Goal: Task Accomplishment & Management: Complete application form

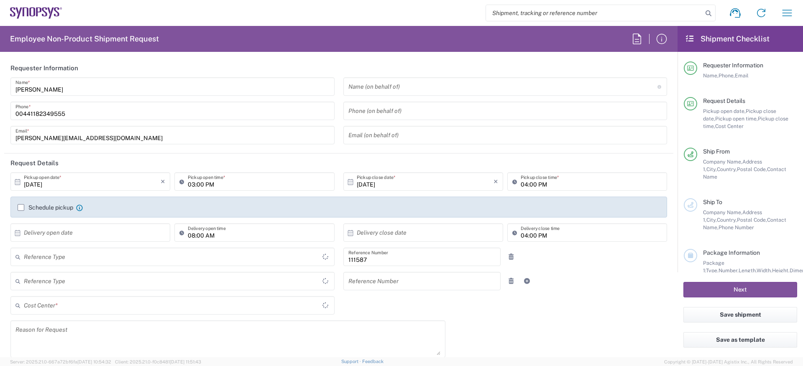
type input "Department"
type input "GB02, CIO, IT, ESS18 111587"
type input "Delivered at Place"
type input "[GEOGRAPHIC_DATA]"
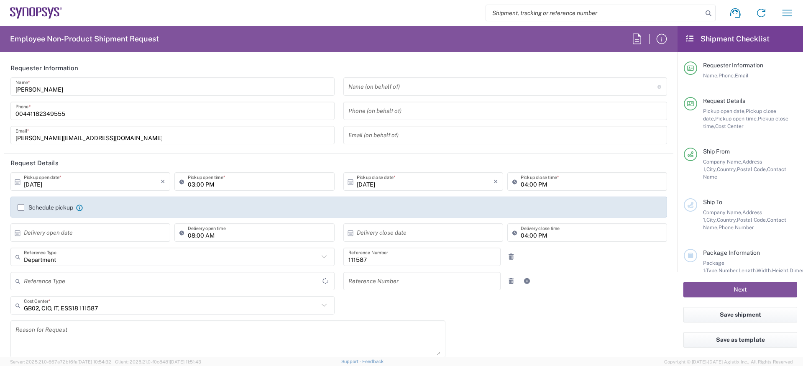
type input "[GEOGRAPHIC_DATA]"
click at [55, 208] on label "Schedule pickup" at bounding box center [46, 207] width 56 height 7
click at [21, 208] on input "Schedule pickup" at bounding box center [21, 208] width 0 height 0
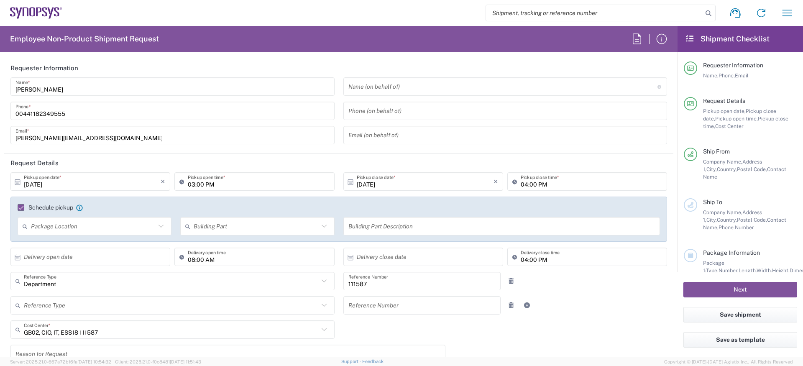
type input "Theale GB33"
click at [365, 87] on input "text" at bounding box center [503, 86] width 309 height 15
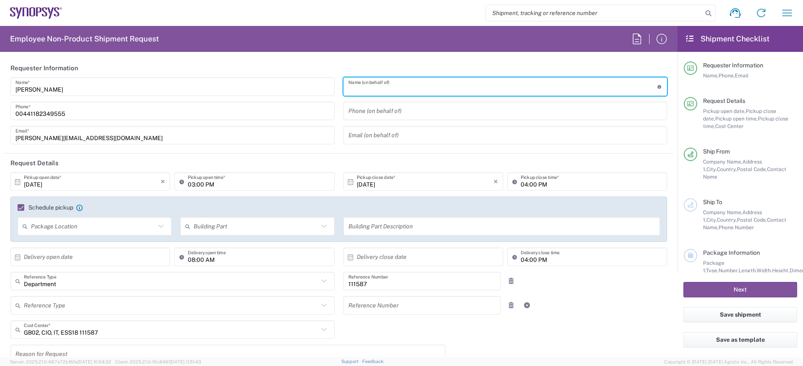
click at [361, 78] on div "Name (on behalf of) Expedite requests must include authorized approver as "on b…" at bounding box center [505, 86] width 324 height 18
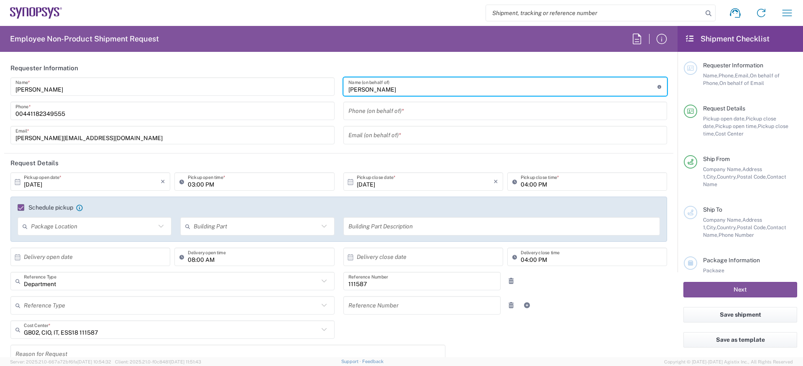
type input "[PERSON_NAME]"
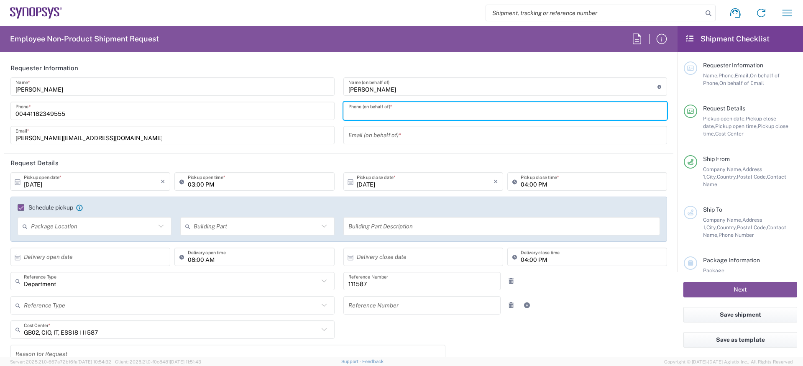
click at [138, 116] on input "00441182349555" at bounding box center [172, 111] width 314 height 15
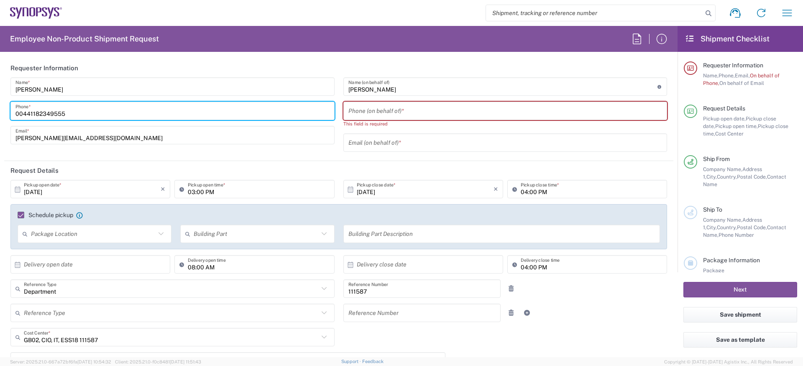
click at [138, 116] on input "00441182349555" at bounding box center [172, 111] width 314 height 15
click at [358, 112] on input "tel" at bounding box center [506, 111] width 314 height 15
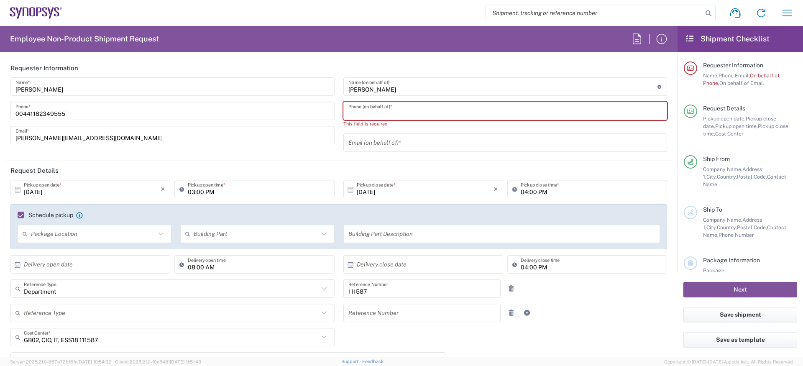
paste input "00441182349555"
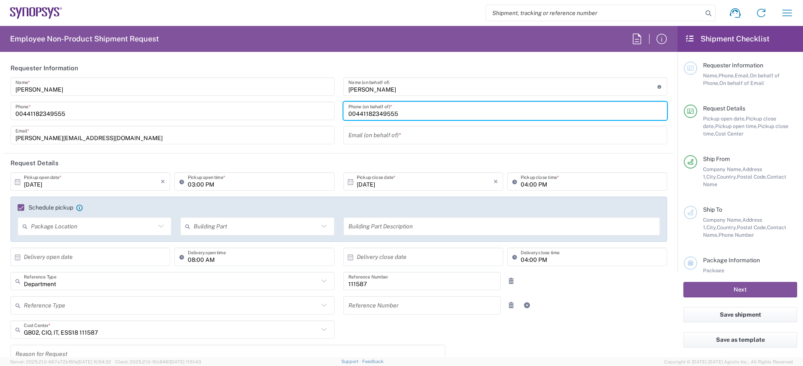
type input "00441182349555"
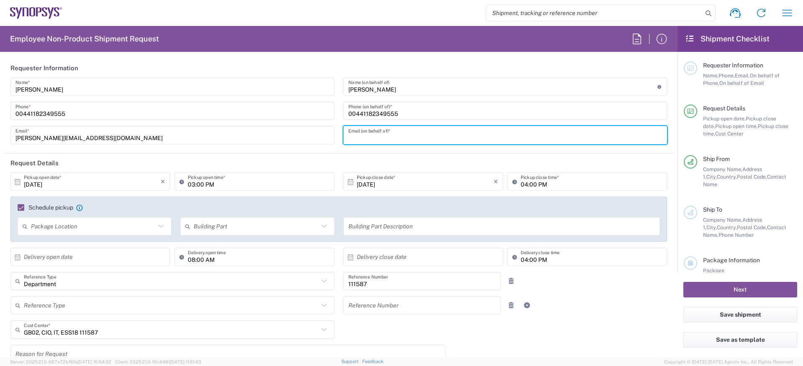
click at [381, 138] on input "text" at bounding box center [506, 135] width 314 height 15
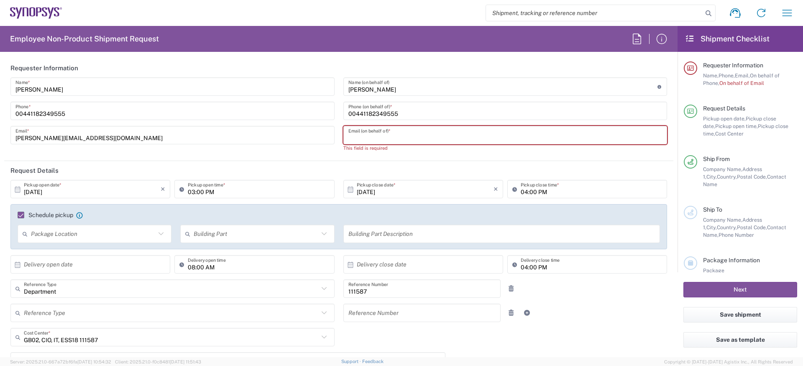
paste input "[EMAIL_ADDRESS][DOMAIN_NAME]"
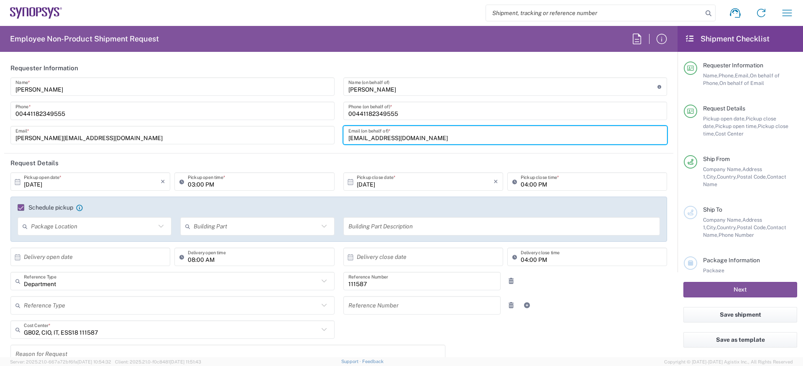
type input "[EMAIL_ADDRESS][DOMAIN_NAME]"
click at [74, 183] on input "[DATE]" at bounding box center [92, 181] width 137 height 15
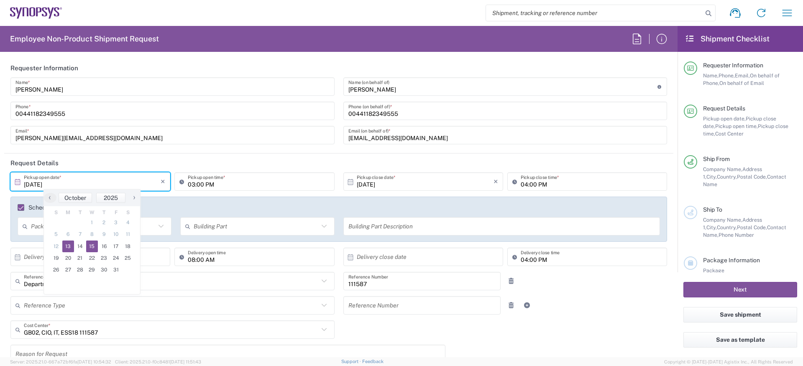
click at [88, 247] on span "15" at bounding box center [92, 247] width 12 height 12
type input "[DATE]"
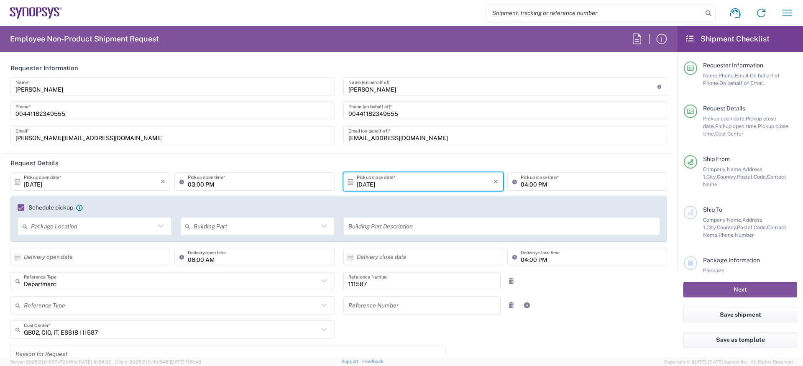
click at [195, 183] on input "03:00 PM" at bounding box center [258, 181] width 141 height 15
click at [218, 186] on input "09:00 PM" at bounding box center [258, 181] width 141 height 15
type input "09:00 AM"
click at [546, 184] on input "04:00 PM" at bounding box center [591, 181] width 141 height 15
type input "05:00 PM"
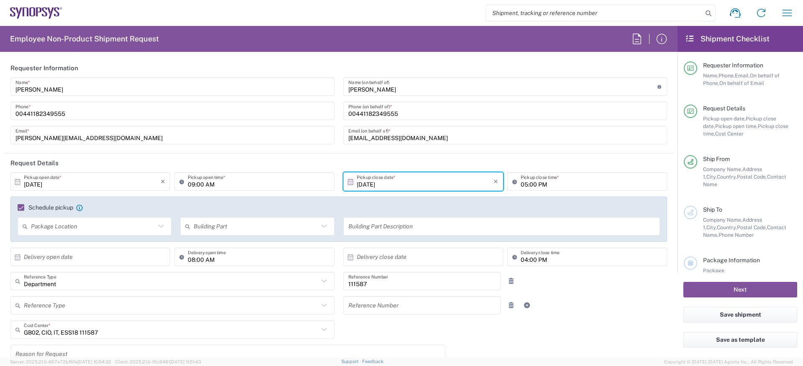
click at [310, 161] on header "Request Details" at bounding box center [338, 163] width 669 height 19
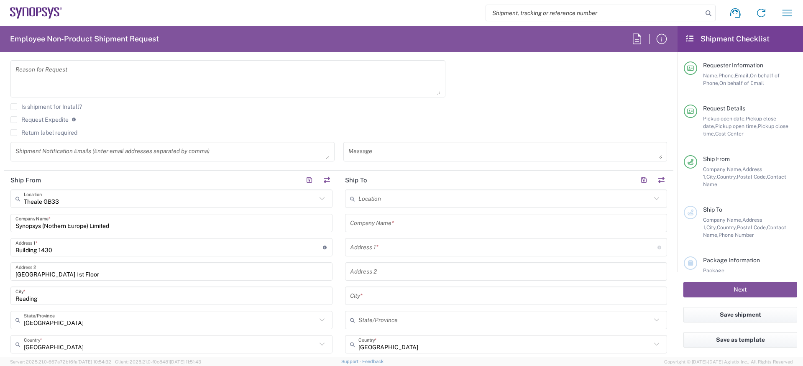
scroll to position [295, 0]
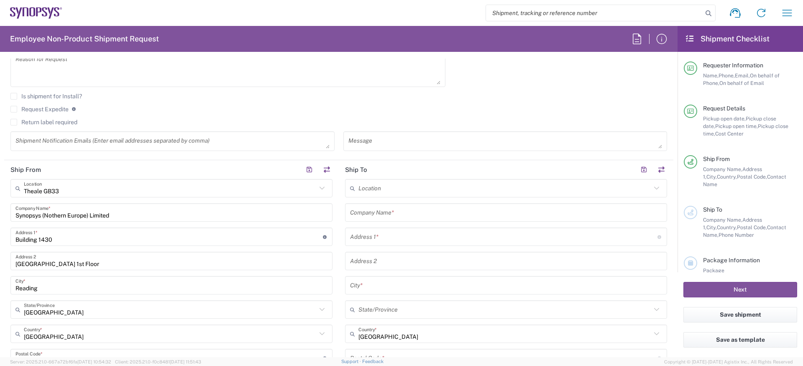
click at [103, 218] on input "Synopsys (Nothern Europe) Limited" at bounding box center [171, 212] width 312 height 15
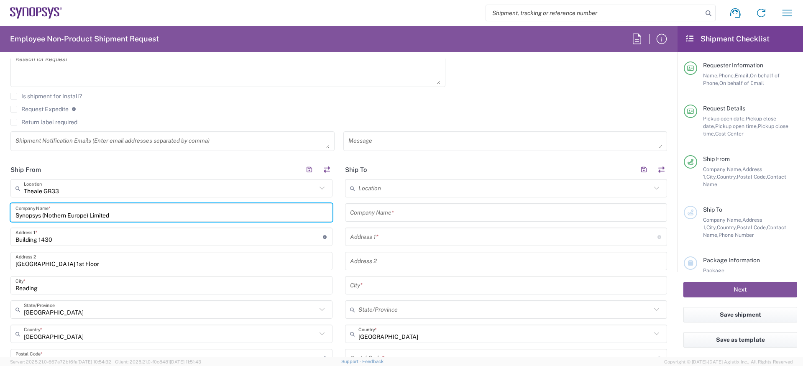
click at [133, 208] on input "Synopsys (Nothern Europe) Limited" at bounding box center [171, 212] width 312 height 15
paste input "DFK Systems"
type input "DFK Systems Limited"
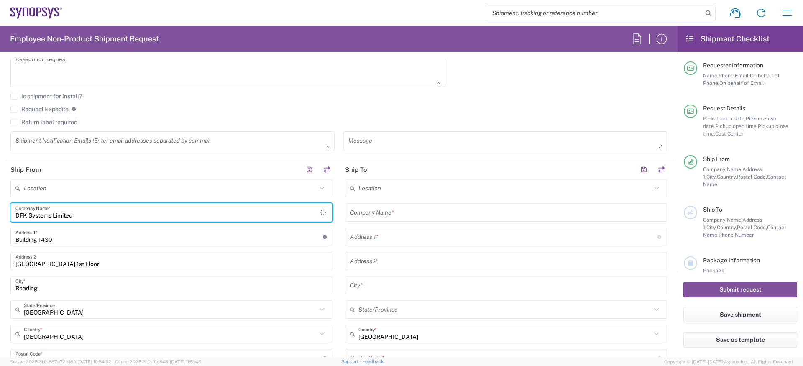
click at [69, 243] on input "Building 1430" at bounding box center [169, 237] width 308 height 15
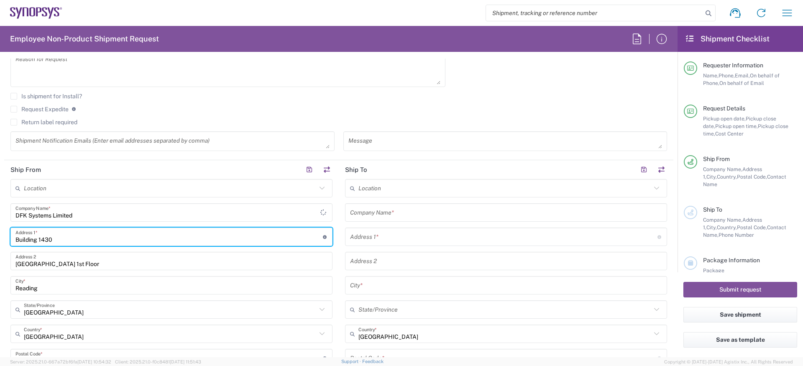
click at [69, 243] on input "Building 1430" at bounding box center [169, 237] width 308 height 15
type input "[PERSON_NAME]"
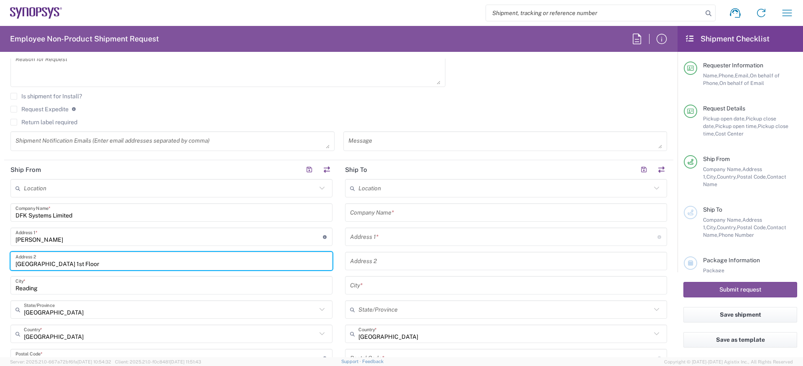
paste input "[STREET_ADDRESS]"
type input "[STREET_ADDRESS]"
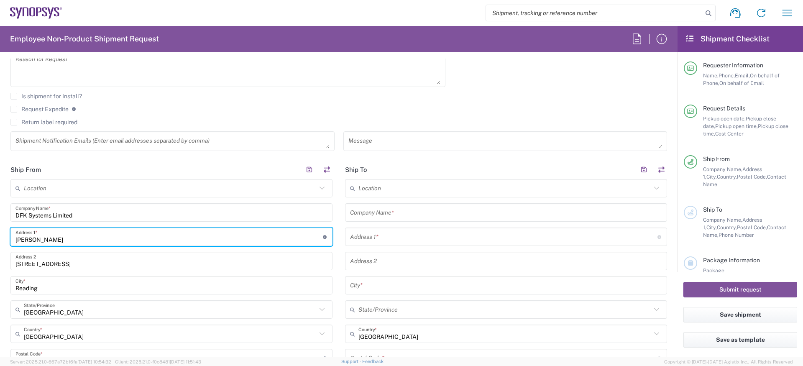
drag, startPoint x: 69, startPoint y: 238, endPoint x: 72, endPoint y: 243, distance: 5.2
click at [69, 238] on input "[PERSON_NAME]" at bounding box center [169, 237] width 308 height 15
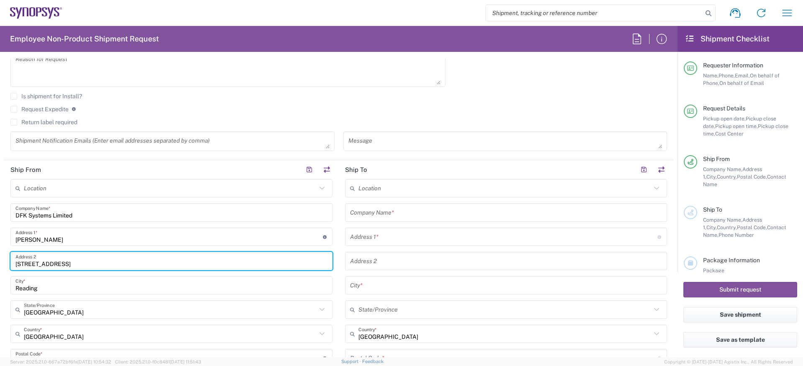
drag, startPoint x: 65, startPoint y: 266, endPoint x: -18, endPoint y: 265, distance: 83.3
click at [0, 265] on html "Shipment request Shipment tracking Employee non-product shipment request My shi…" at bounding box center [401, 183] width 803 height 366
click at [60, 238] on input "[PERSON_NAME]" at bounding box center [169, 237] width 308 height 15
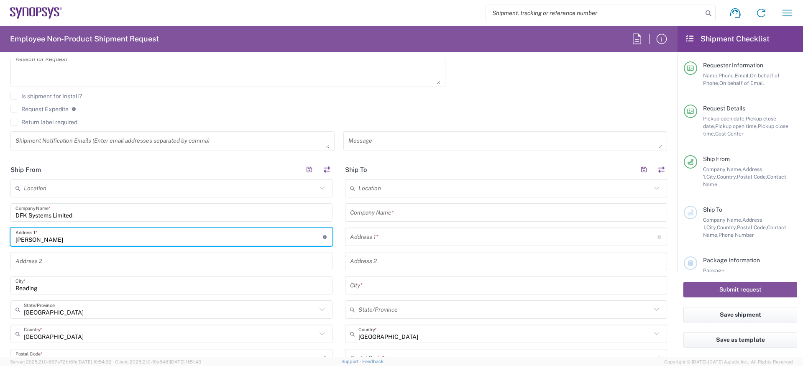
click at [60, 238] on input "[PERSON_NAME]" at bounding box center [169, 237] width 308 height 15
paste input "[STREET_ADDRESS]"
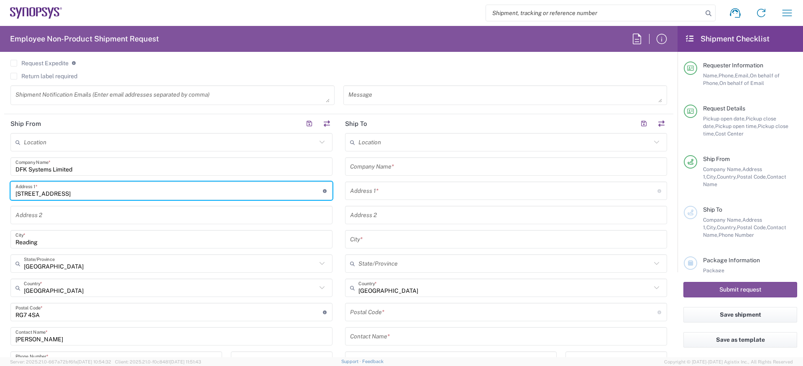
scroll to position [347, 0]
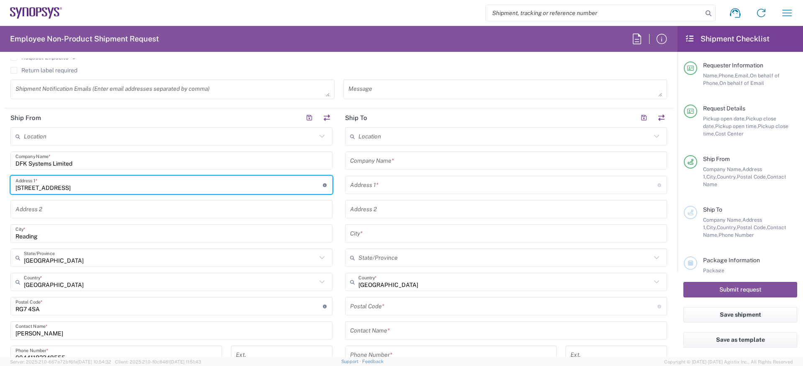
type input "[STREET_ADDRESS]"
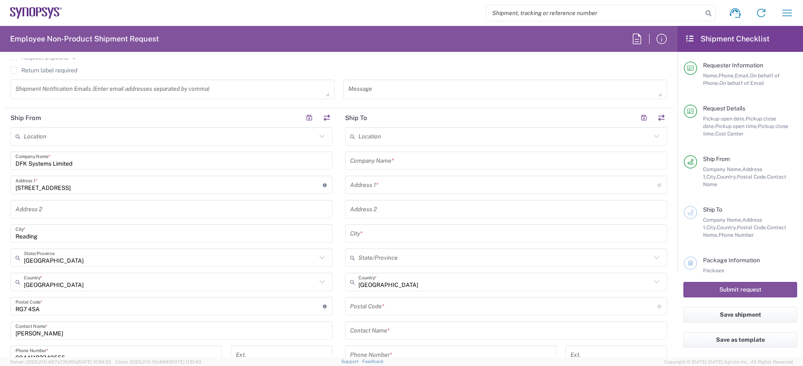
click at [96, 218] on div "Address 2" at bounding box center [171, 209] width 322 height 18
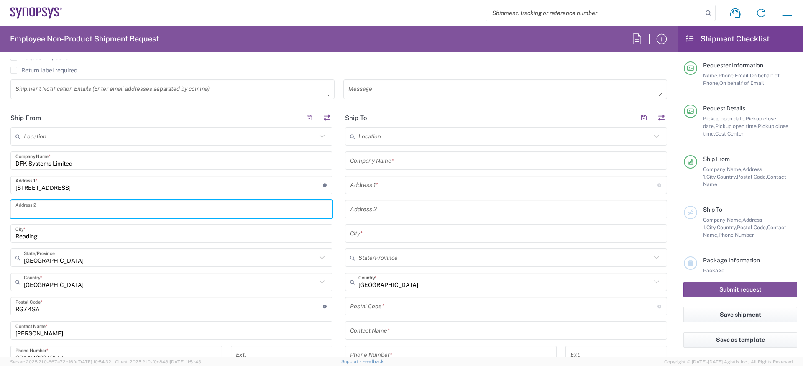
click at [96, 215] on input "text" at bounding box center [171, 209] width 312 height 15
paste input "Waterbeach"
type input "Waterbeach"
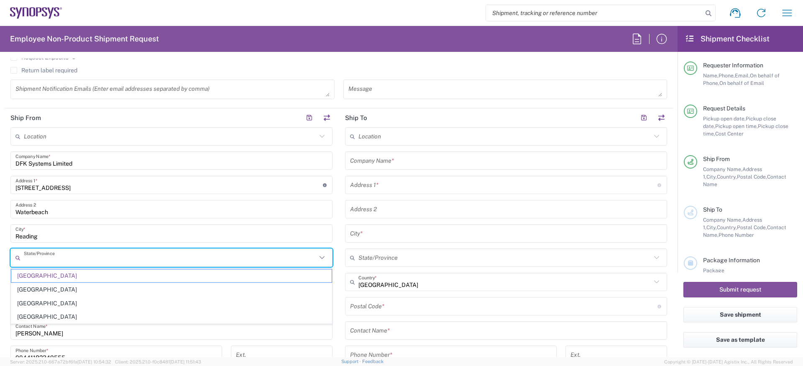
click at [66, 259] on input "text" at bounding box center [170, 258] width 293 height 15
click at [72, 221] on div "Location [GEOGRAPHIC_DATA] DE04 Agrate Brianza IT01 [GEOGRAPHIC_DATA] DE02 [GEO…" at bounding box center [171, 279] width 322 height 305
type input "[GEOGRAPHIC_DATA]"
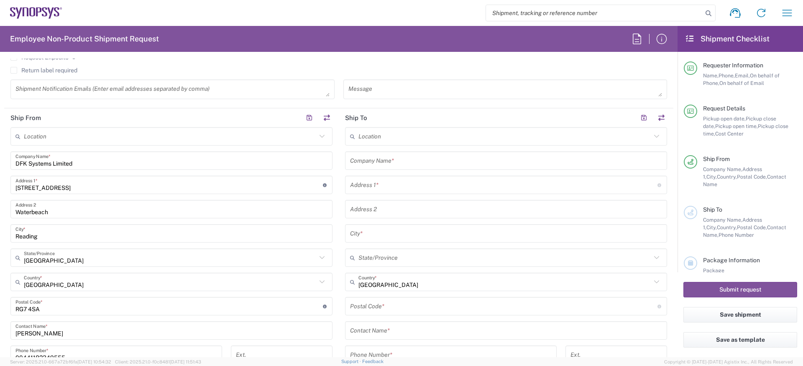
click at [67, 234] on input "Reading" at bounding box center [171, 233] width 312 height 15
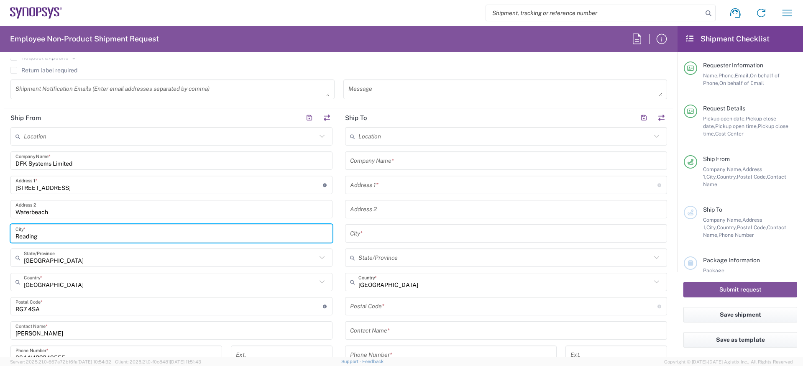
click at [67, 234] on input "Reading" at bounding box center [171, 233] width 312 height 15
paste input "[GEOGRAPHIC_DATA]"
type input "[GEOGRAPHIC_DATA]"
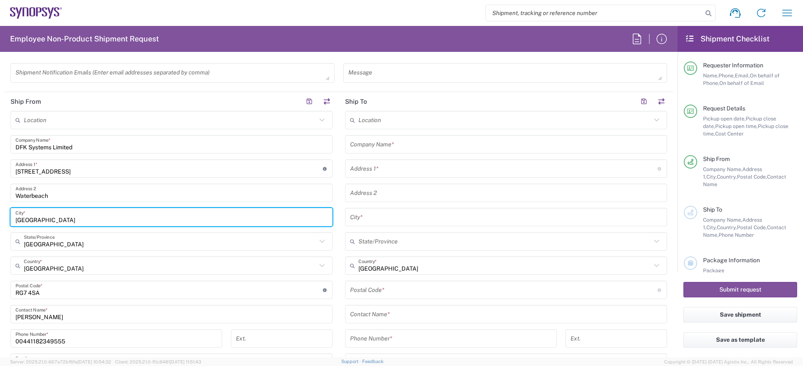
scroll to position [402, 0]
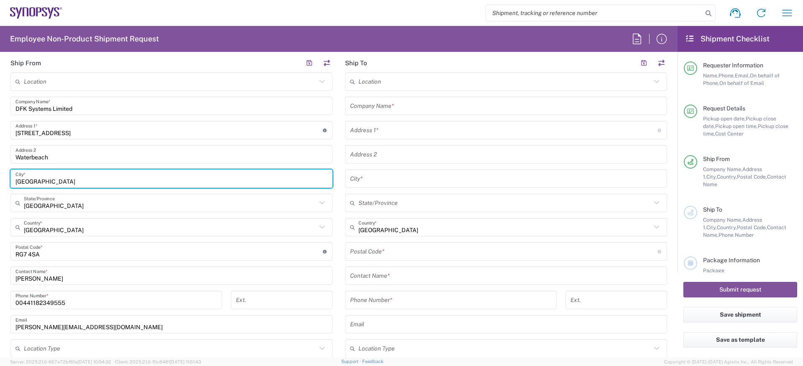
click at [40, 251] on input "undefined" at bounding box center [169, 251] width 308 height 15
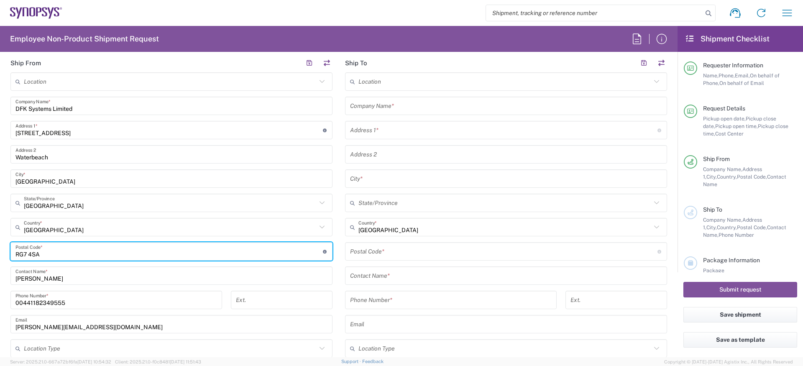
click at [40, 251] on input "undefined" at bounding box center [169, 251] width 308 height 15
paste input "CB25 9QH"
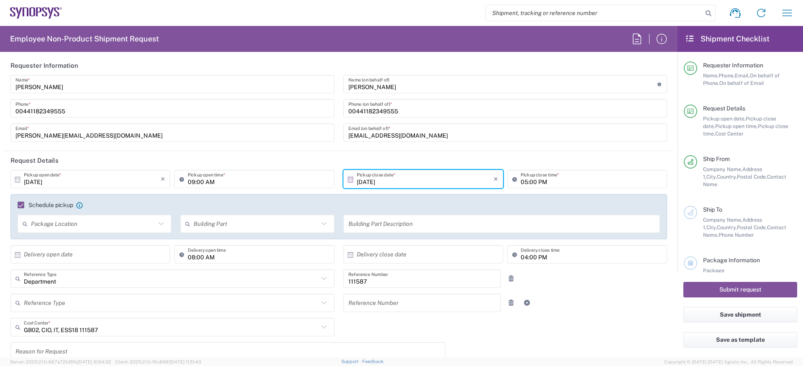
scroll to position [0, 0]
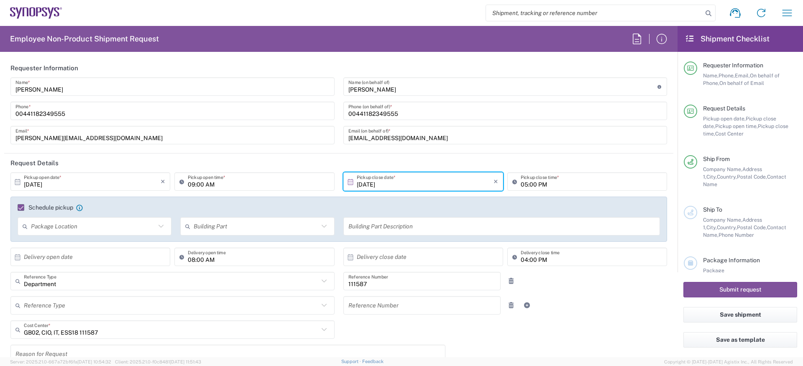
type input "CB25 9QH"
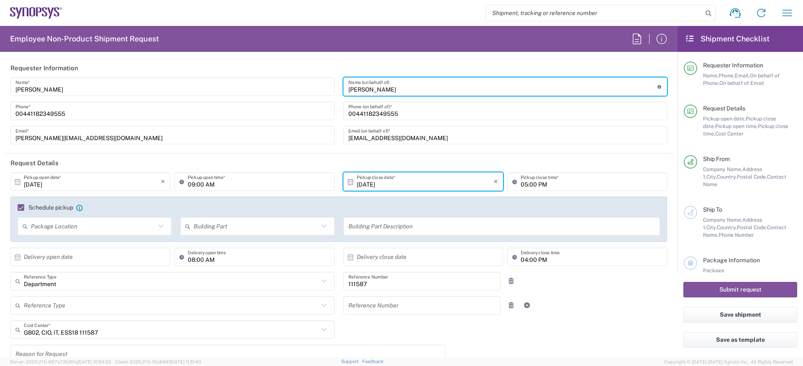
drag, startPoint x: 419, startPoint y: 88, endPoint x: 289, endPoint y: 92, distance: 129.7
click at [289, 92] on div "[PERSON_NAME] Name * [PHONE_NUMBER] Phone * [PERSON_NAME][EMAIL_ADDRESS][DOMAIN…" at bounding box center [339, 113] width 666 height 73
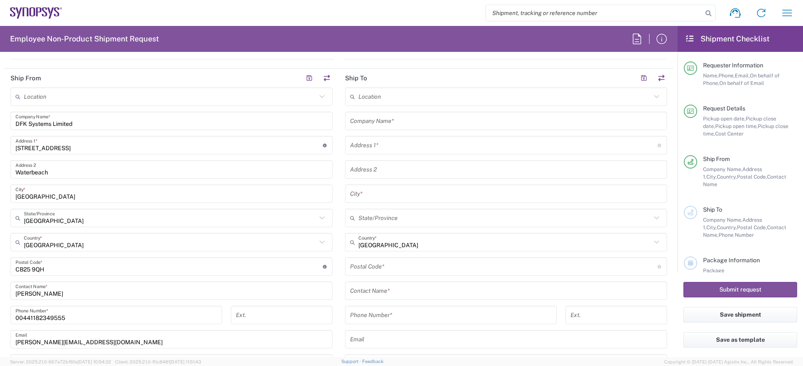
scroll to position [427, 0]
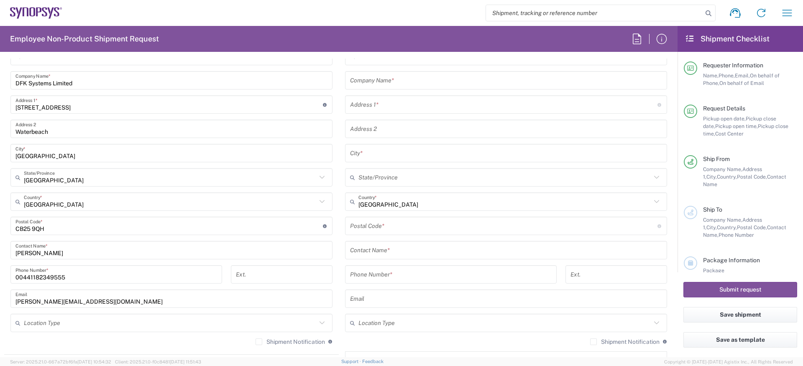
click at [54, 256] on input "[PERSON_NAME]" at bounding box center [171, 250] width 312 height 15
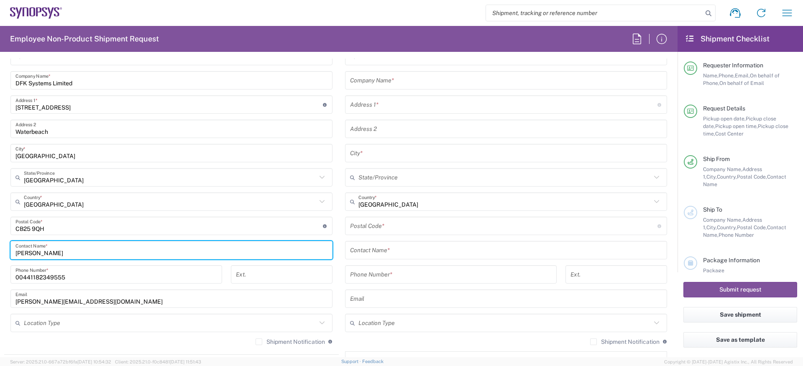
click at [54, 256] on input "[PERSON_NAME]" at bounding box center [171, 250] width 312 height 15
paste input "[PERSON_NAME]"
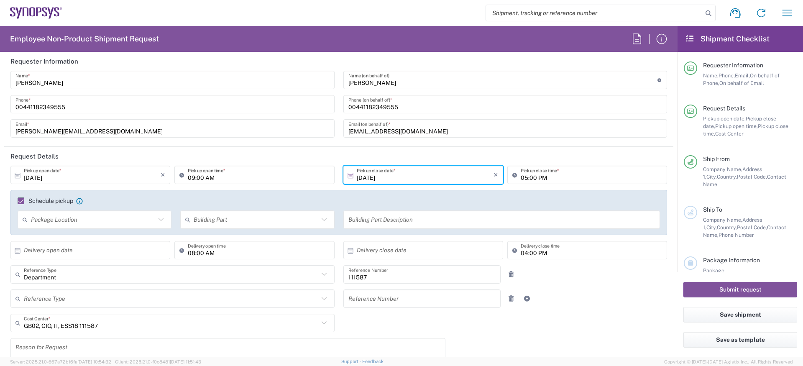
scroll to position [0, 0]
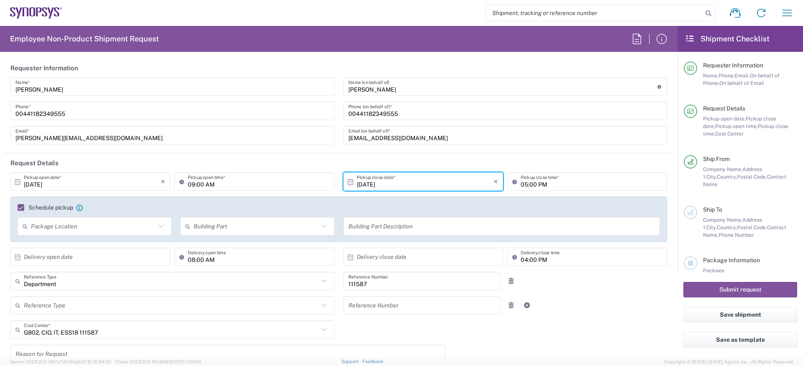
type input "[PERSON_NAME]"
click at [381, 113] on input "00441182349555" at bounding box center [506, 111] width 314 height 15
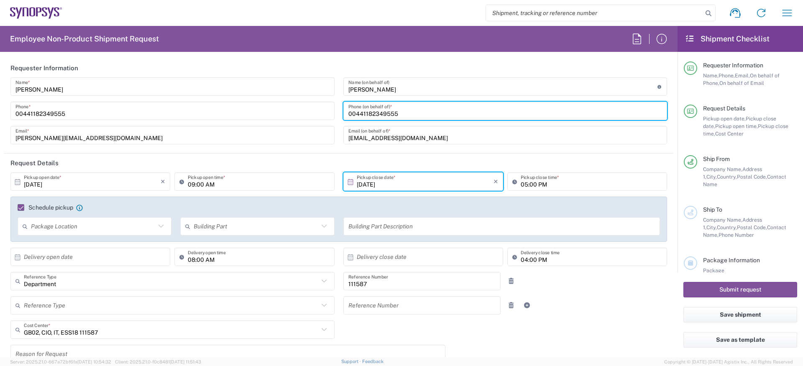
click at [381, 113] on input "00441182349555" at bounding box center [506, 111] width 314 height 15
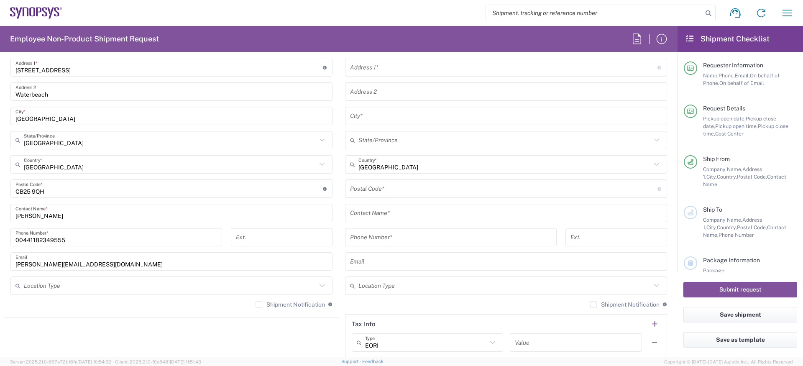
scroll to position [466, 0]
click at [70, 231] on input "00441182349555" at bounding box center [116, 235] width 202 height 15
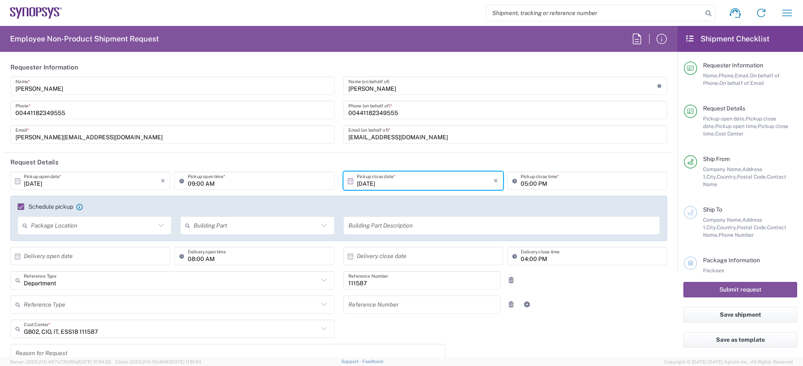
scroll to position [0, 0]
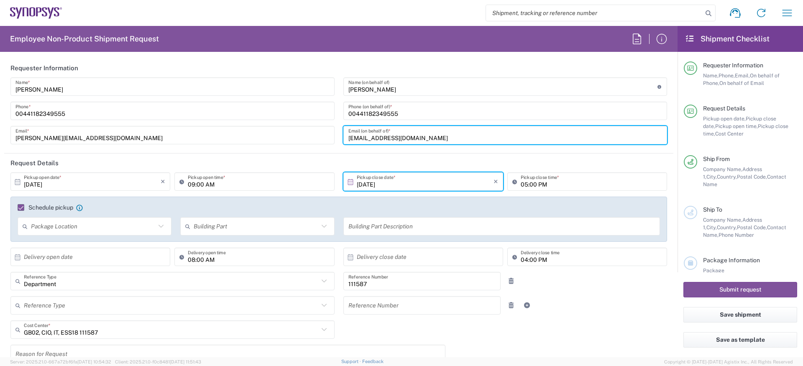
drag, startPoint x: 426, startPoint y: 136, endPoint x: 313, endPoint y: 136, distance: 112.1
click at [319, 136] on div "[PERSON_NAME] Name * [PHONE_NUMBER] Phone * [PERSON_NAME][EMAIL_ADDRESS][DOMAIN…" at bounding box center [339, 113] width 666 height 73
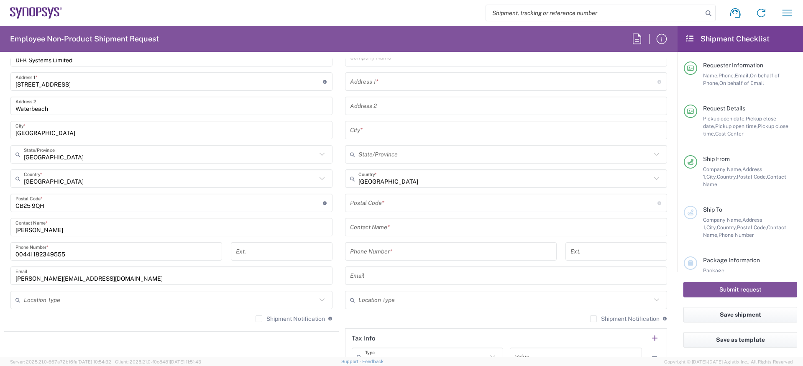
scroll to position [454, 0]
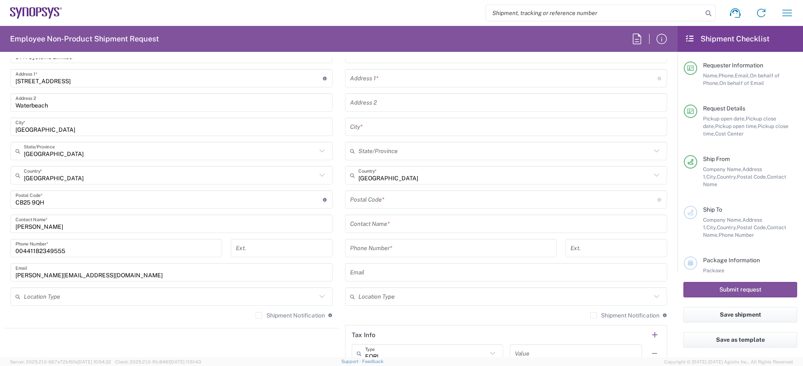
click at [58, 277] on input "[PERSON_NAME][EMAIL_ADDRESS][DOMAIN_NAME]" at bounding box center [171, 272] width 312 height 15
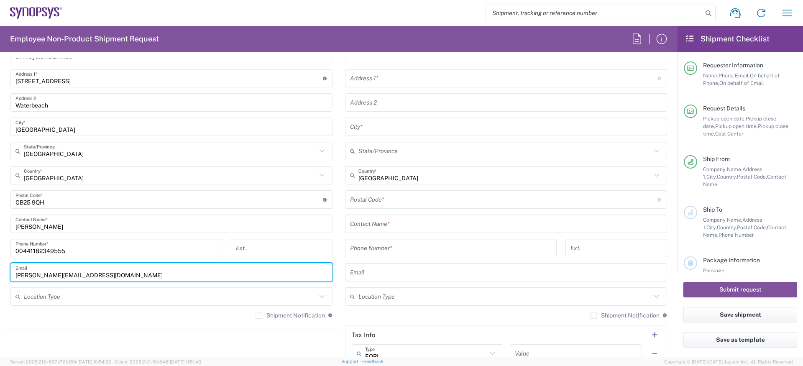
click at [58, 277] on input "[PERSON_NAME][EMAIL_ADDRESS][DOMAIN_NAME]" at bounding box center [171, 272] width 312 height 15
paste input "mark@dfk-system"
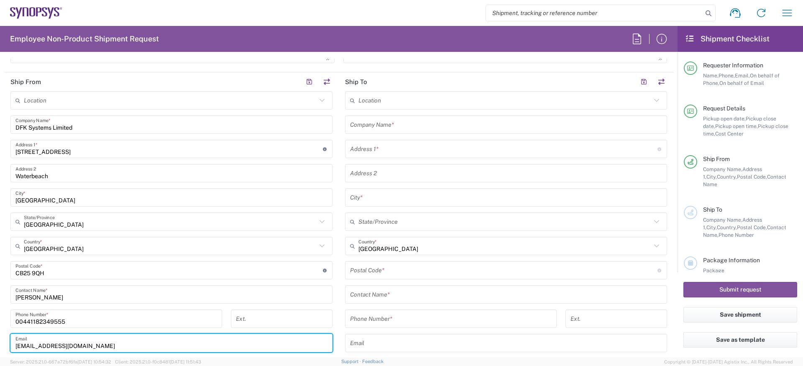
scroll to position [270, 0]
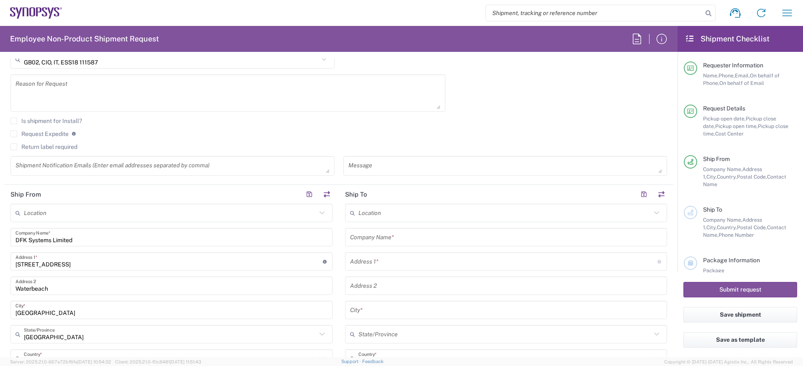
type input "[EMAIL_ADDRESS][DOMAIN_NAME]"
click at [363, 212] on input "text" at bounding box center [505, 213] width 293 height 15
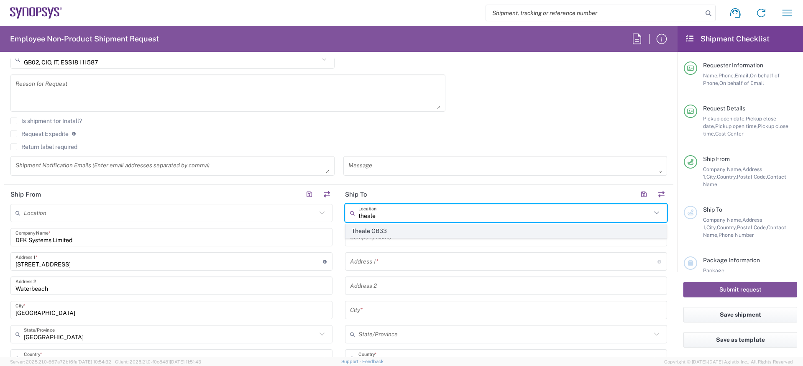
click at [414, 233] on span "Theale GB33" at bounding box center [506, 231] width 320 height 13
type input "Theale GB33"
type input "Synopsys (Nothern Europe) Limited"
type input "Building 1430"
type input "[GEOGRAPHIC_DATA] 1st Floor"
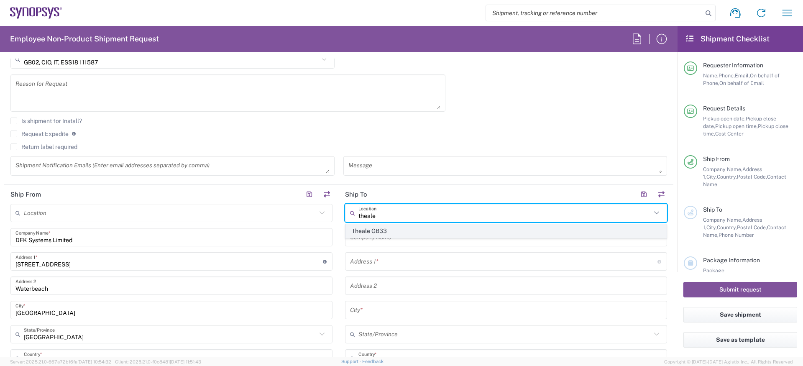
type input "Reading"
type input "[GEOGRAPHIC_DATA]"
type input "RG7 4SA"
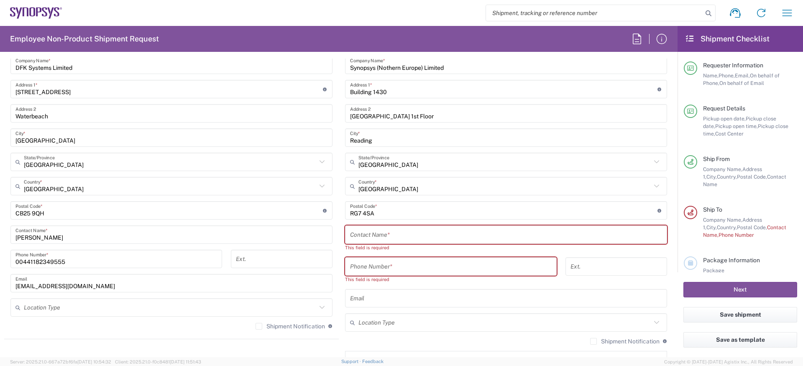
click at [390, 237] on input "text" at bounding box center [506, 235] width 312 height 15
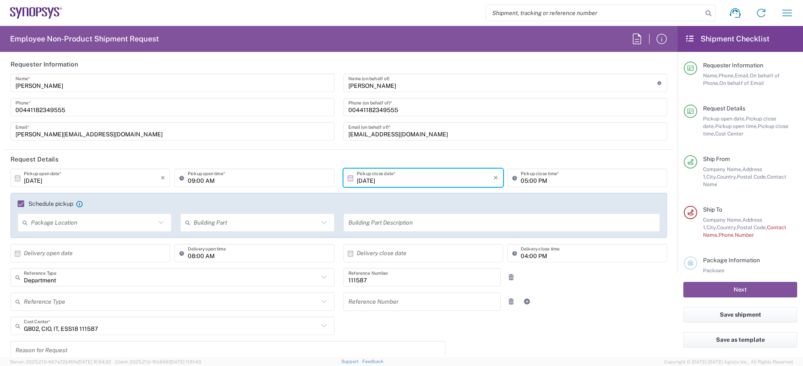
scroll to position [0, 0]
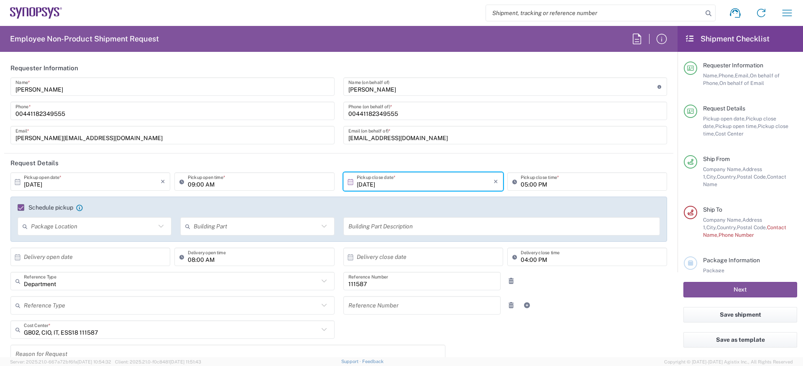
click at [82, 83] on input "[PERSON_NAME]" at bounding box center [172, 86] width 314 height 15
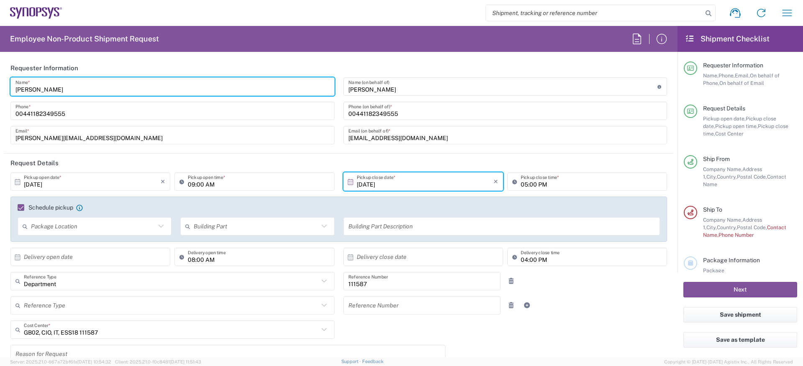
click at [82, 83] on input "[PERSON_NAME]" at bounding box center [172, 86] width 314 height 15
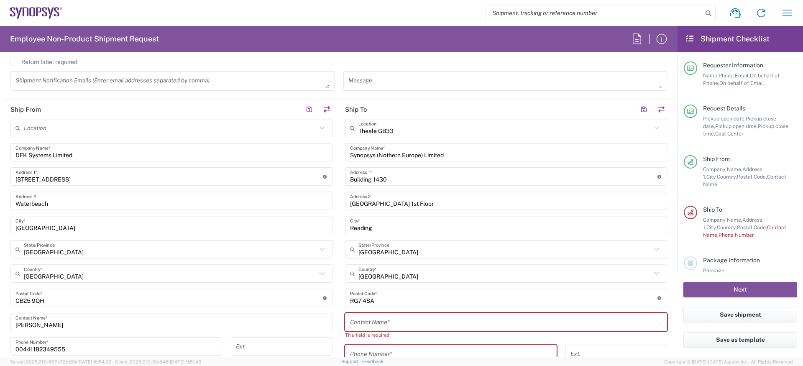
scroll to position [372, 0]
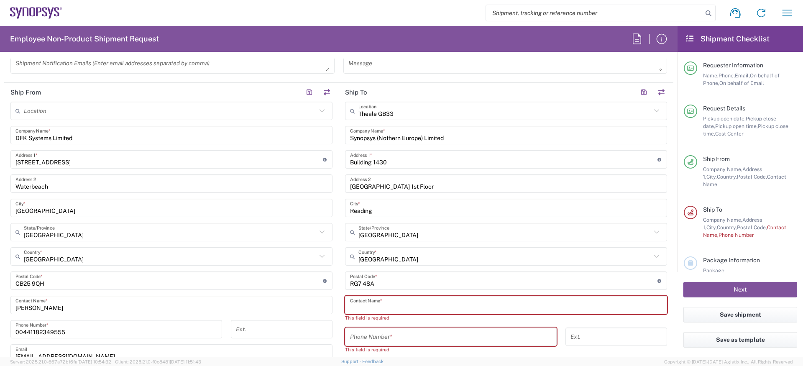
click at [365, 310] on input "text" at bounding box center [506, 305] width 312 height 15
paste input "[PERSON_NAME]"
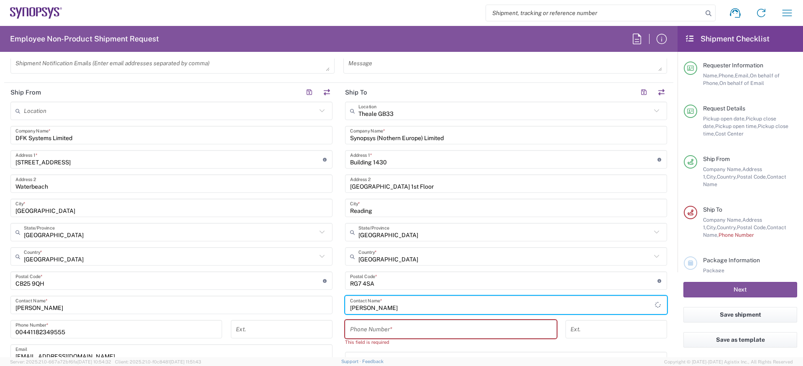
scroll to position [0, 0]
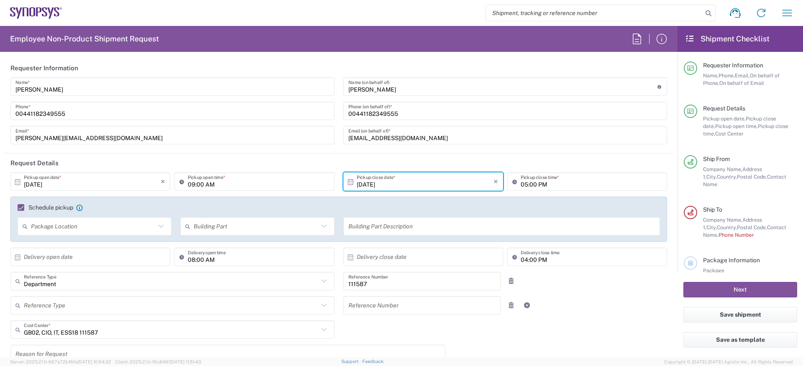
type input "[PERSON_NAME]"
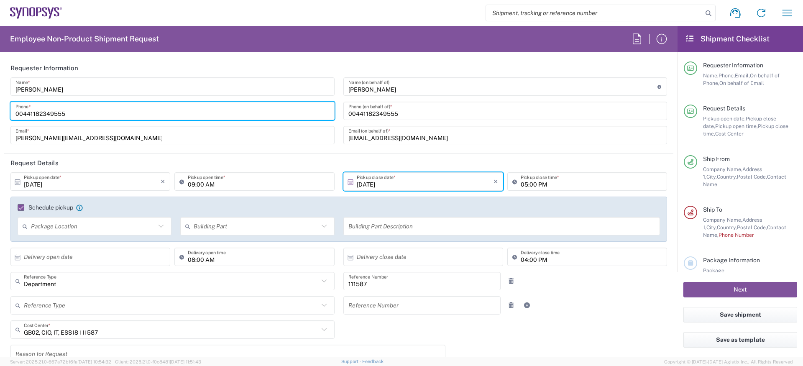
click at [48, 117] on input "00441182349555" at bounding box center [172, 111] width 314 height 15
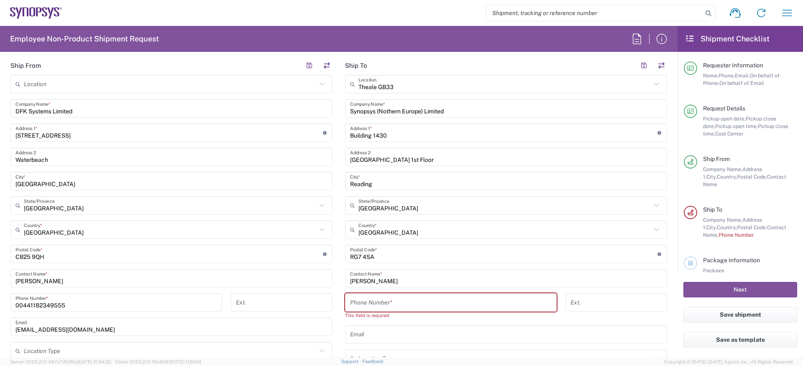
click at [380, 300] on input "tel" at bounding box center [451, 302] width 202 height 15
paste input "00441182349555"
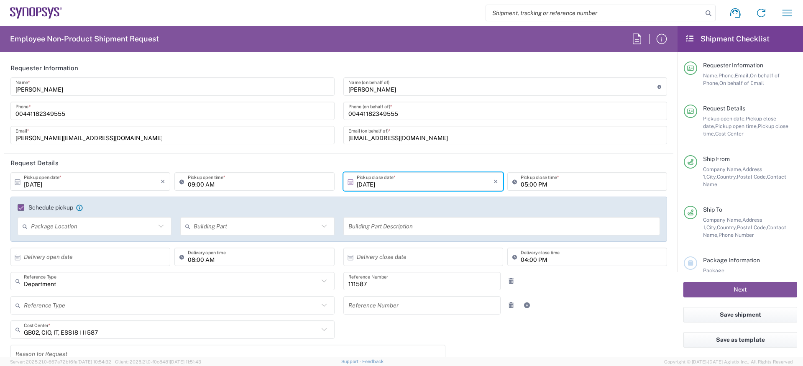
type input "00441182349555"
click at [63, 129] on input "[PERSON_NAME][EMAIL_ADDRESS][DOMAIN_NAME]" at bounding box center [172, 135] width 314 height 15
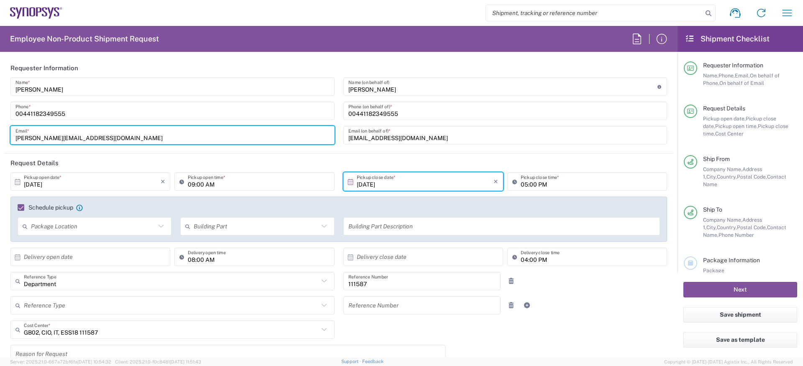
click at [63, 129] on input "[PERSON_NAME][EMAIL_ADDRESS][DOMAIN_NAME]" at bounding box center [172, 135] width 314 height 15
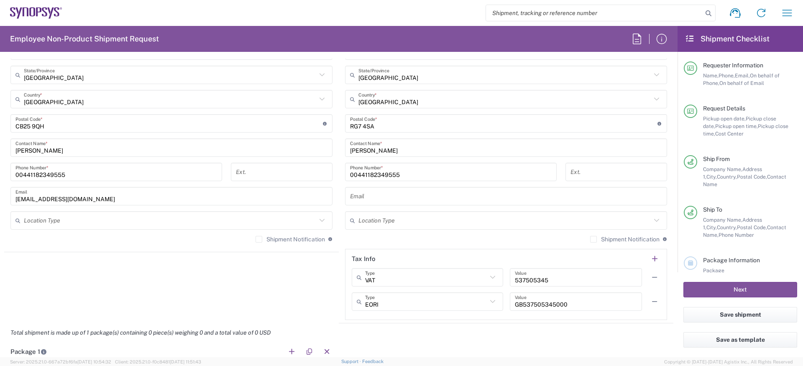
scroll to position [532, 0]
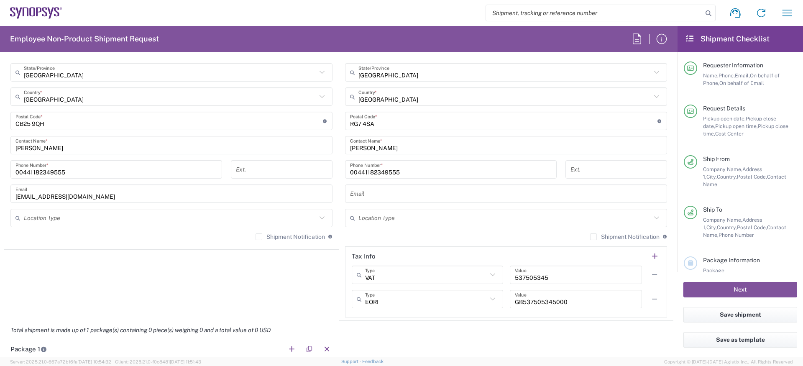
click at [399, 192] on input "text" at bounding box center [506, 194] width 312 height 15
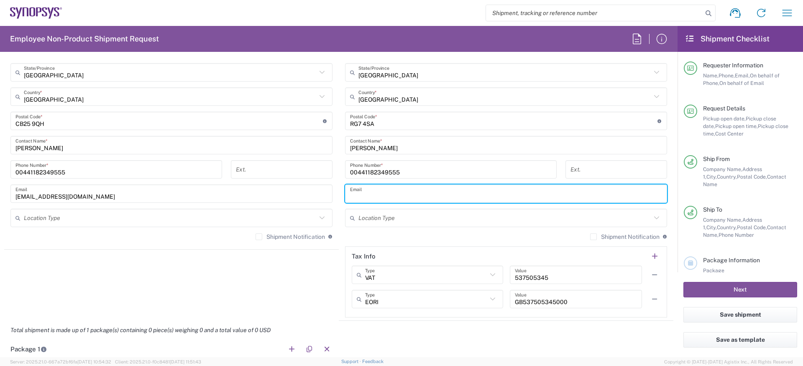
paste input "[PERSON_NAME][EMAIL_ADDRESS][DOMAIN_NAME]"
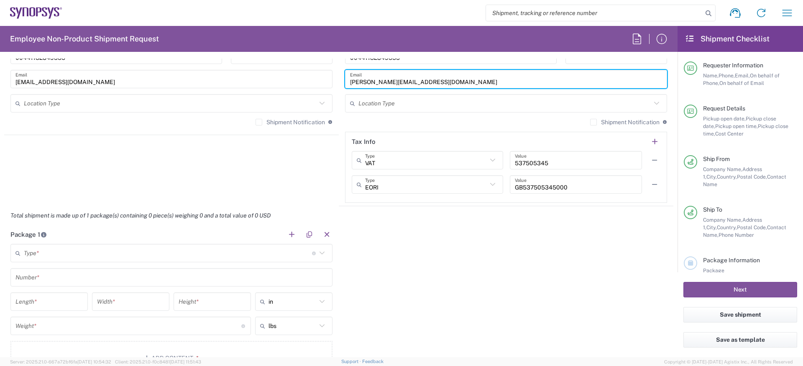
scroll to position [649, 0]
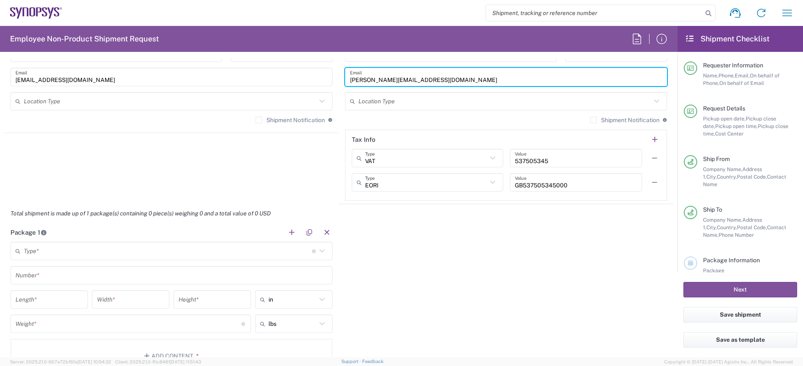
type input "[PERSON_NAME][EMAIL_ADDRESS][DOMAIN_NAME]"
click at [113, 250] on input "text" at bounding box center [168, 251] width 288 height 15
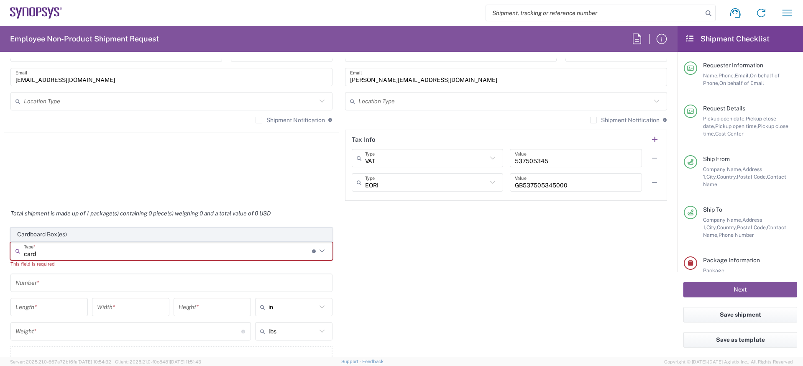
click at [56, 232] on span "Cardboard Box(es)" at bounding box center [171, 234] width 320 height 13
type input "Cardboard Box(es)"
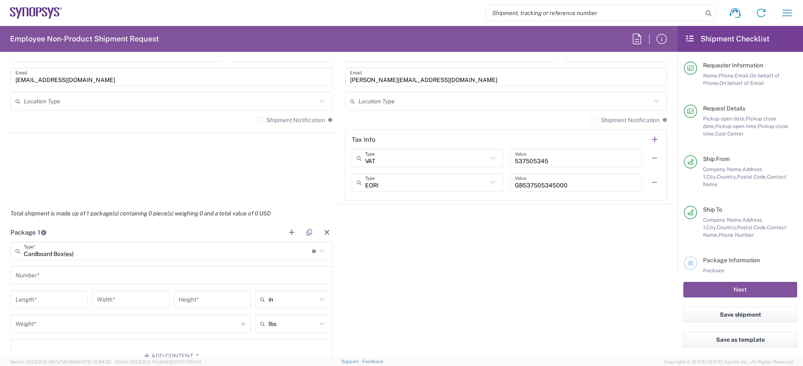
click at [53, 287] on main "Cardboard Box(es) Type * Material used to package goods Cardboard Box(es) Numbe…" at bounding box center [171, 309] width 335 height 134
click at [55, 279] on input "text" at bounding box center [171, 275] width 312 height 15
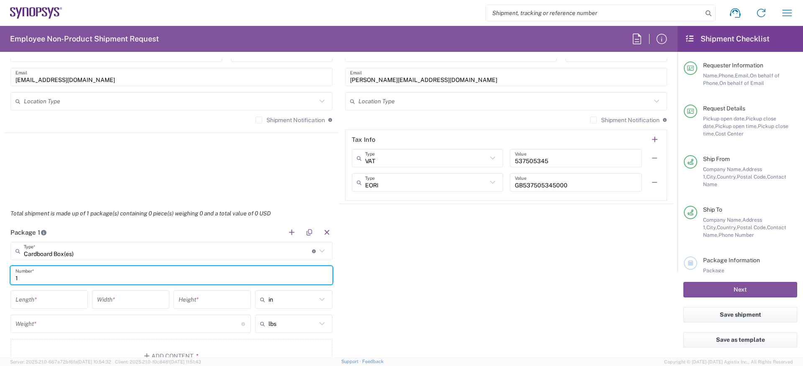
type input "1"
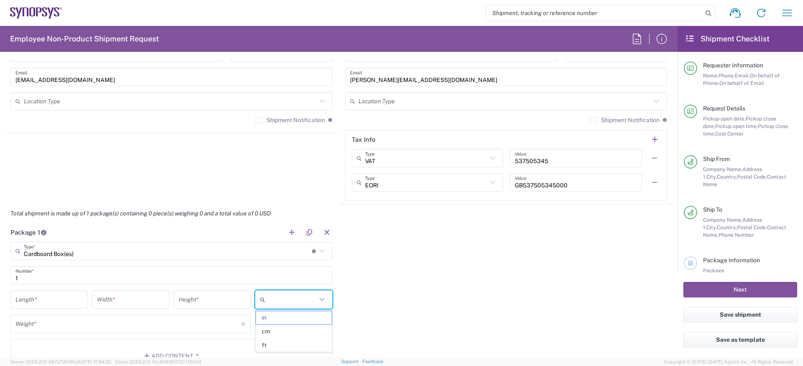
click at [288, 297] on input "text" at bounding box center [293, 299] width 48 height 13
click at [278, 329] on span "cm" at bounding box center [294, 331] width 76 height 13
type input "cm"
click at [52, 300] on input "number" at bounding box center [48, 299] width 67 height 15
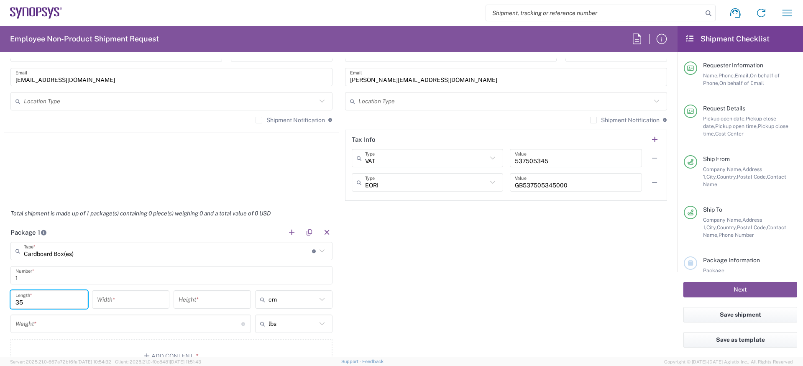
type input "35"
type input "40"
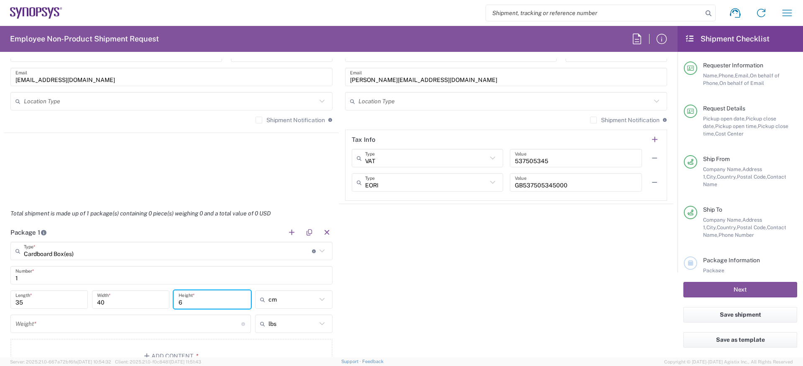
type input "6"
click at [257, 325] on div "lbs" at bounding box center [293, 324] width 77 height 18
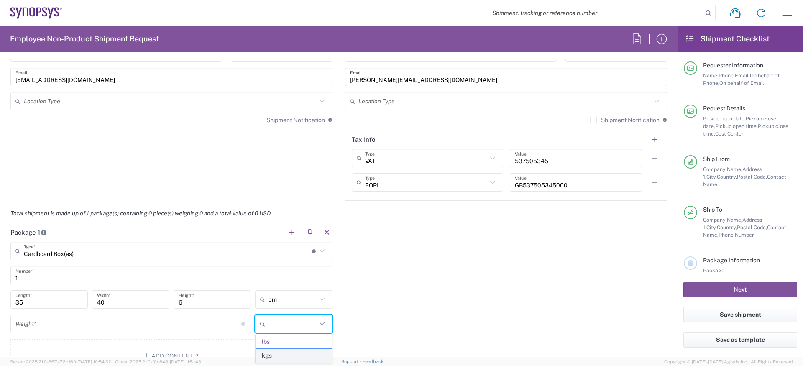
click at [265, 354] on span "kgs" at bounding box center [294, 355] width 76 height 13
type input "kgs"
click at [193, 326] on input "number" at bounding box center [128, 324] width 226 height 15
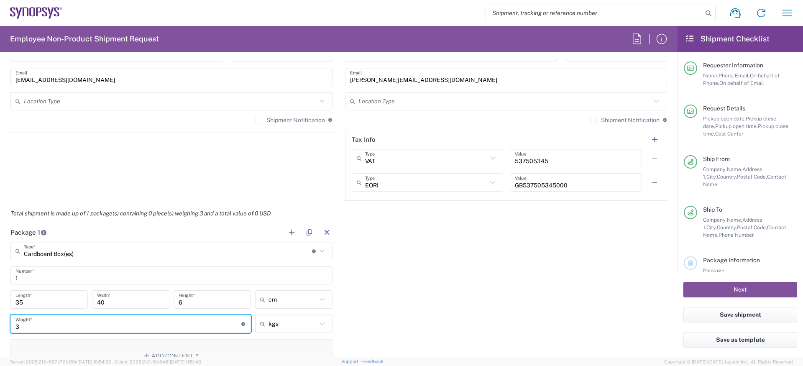
type input "3"
click at [165, 356] on button "Add Content *" at bounding box center [171, 356] width 322 height 34
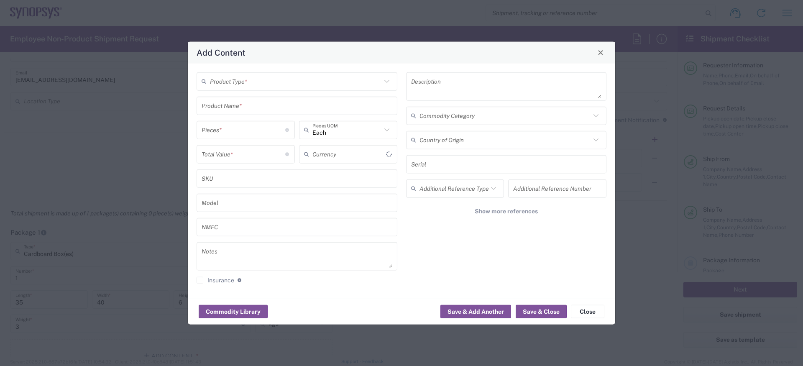
type input "US Dollar"
click at [271, 86] on input "text" at bounding box center [296, 81] width 172 height 15
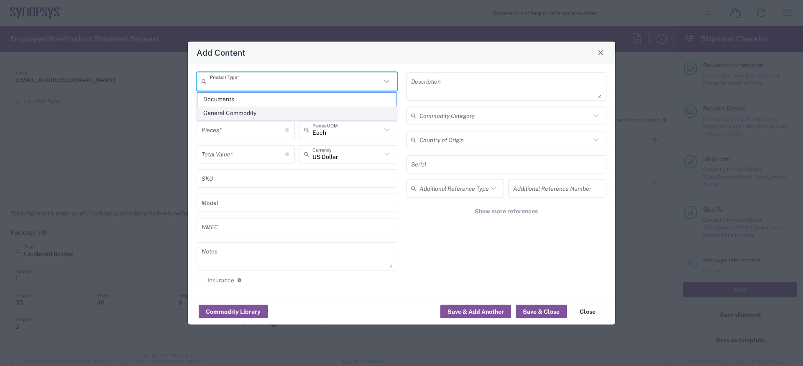
click at [257, 112] on span "General Commodity" at bounding box center [296, 113] width 199 height 13
type input "General Commodity"
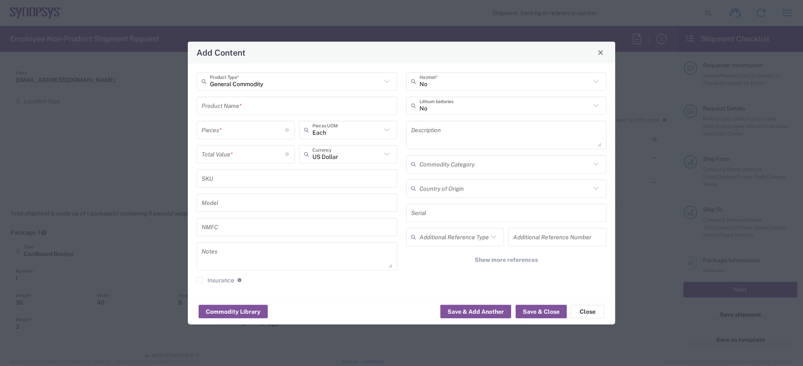
click at [254, 105] on input "text" at bounding box center [297, 105] width 191 height 15
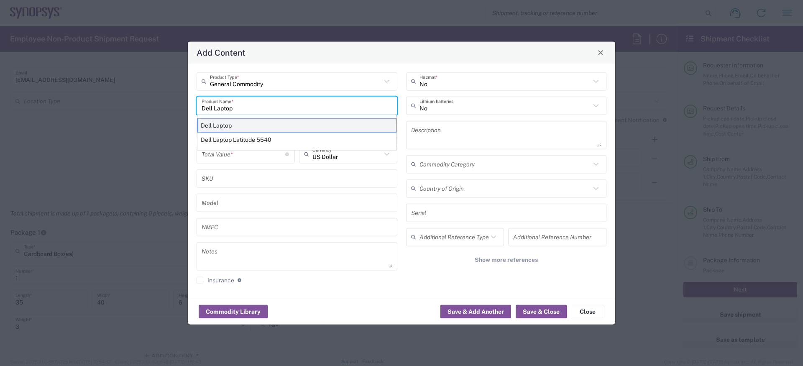
type input "Dell Laptop"
click at [253, 130] on div "Dell Laptop" at bounding box center [296, 125] width 199 height 14
type textarea "Dell Laptop"
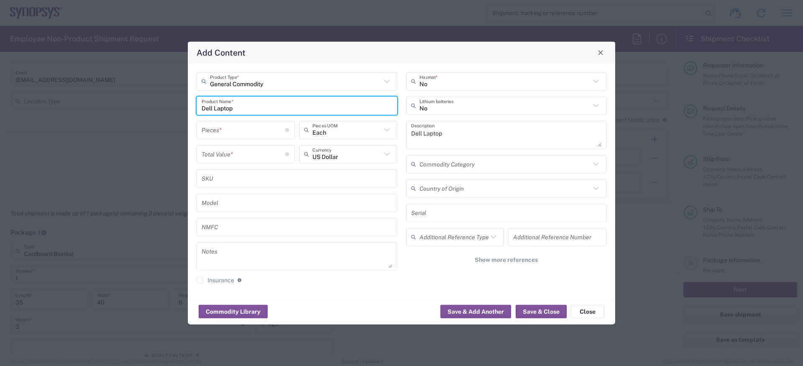
click at [253, 130] on input "number" at bounding box center [244, 130] width 84 height 15
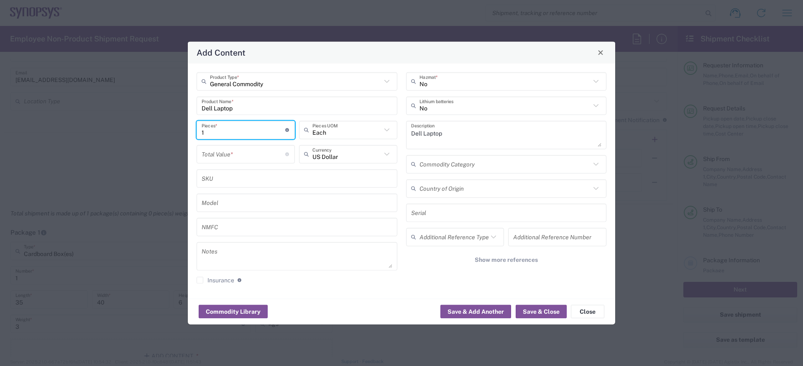
type input "1"
click at [318, 146] on div "US Dollar Currency" at bounding box center [348, 154] width 98 height 18
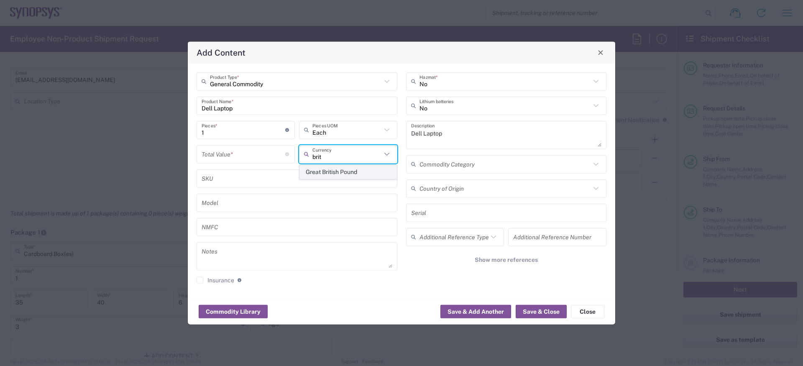
click at [326, 169] on span "Great British Pound" at bounding box center [348, 172] width 97 height 13
type input "Great British Pound"
click at [250, 152] on input "number" at bounding box center [244, 154] width 84 height 15
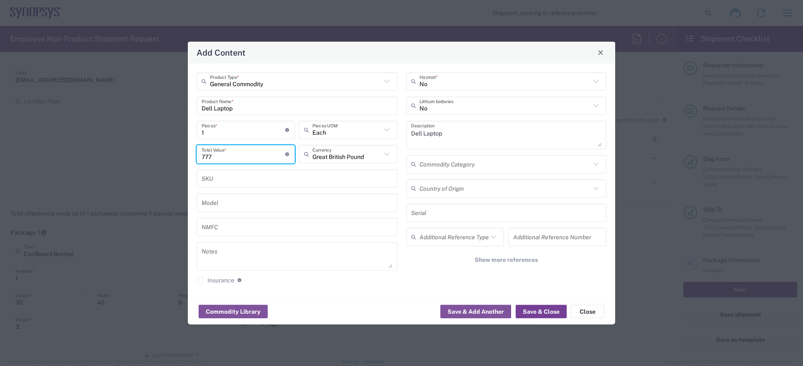
type input "777"
click at [549, 309] on button "Save & Close" at bounding box center [541, 311] width 51 height 13
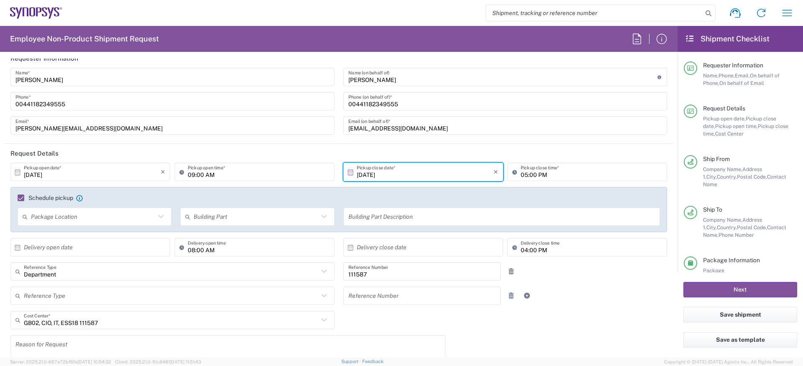
scroll to position [0, 0]
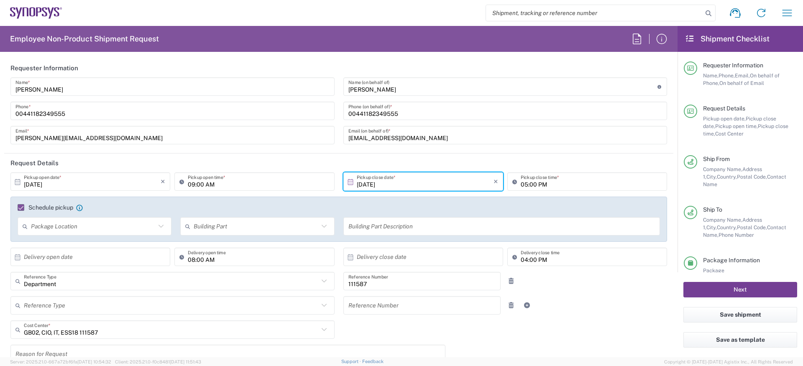
click at [722, 287] on button "Next" at bounding box center [741, 289] width 114 height 15
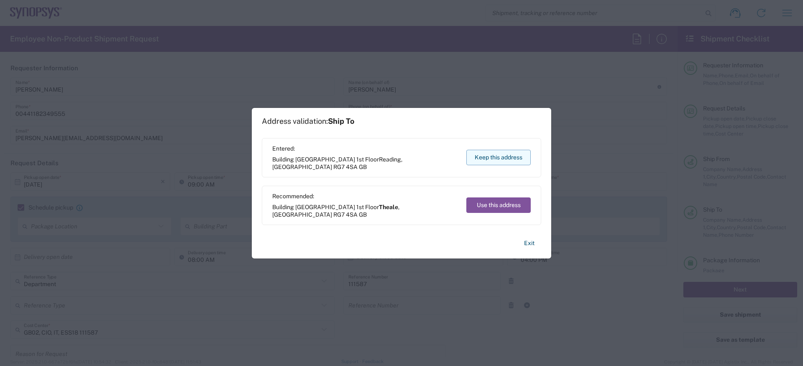
click at [511, 160] on button "Keep this address" at bounding box center [499, 157] width 64 height 15
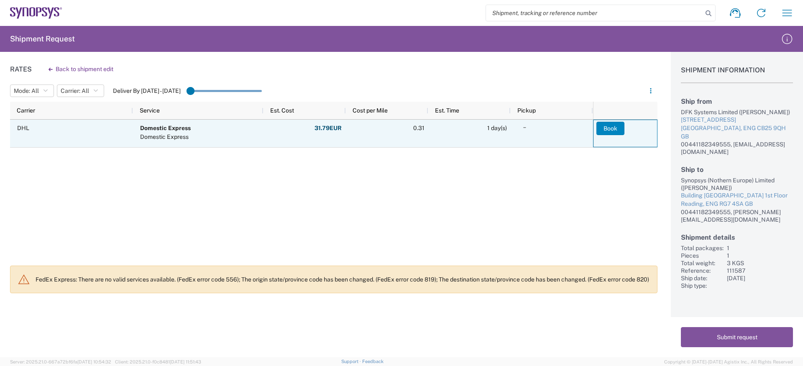
click at [605, 127] on button "Book" at bounding box center [611, 128] width 28 height 13
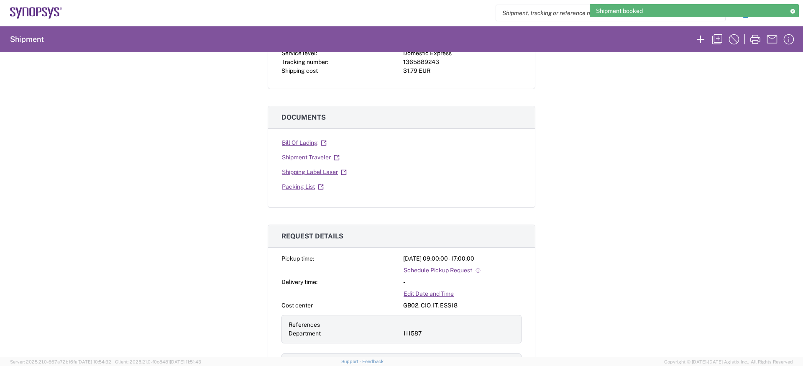
scroll to position [237, 0]
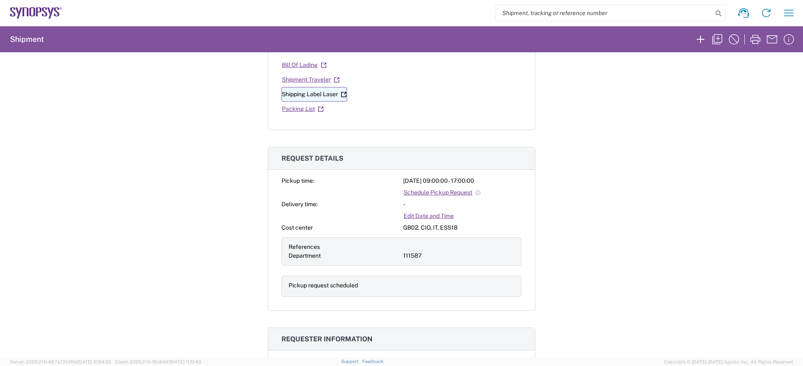
click at [322, 93] on link "Shipping Label Laser" at bounding box center [315, 94] width 66 height 15
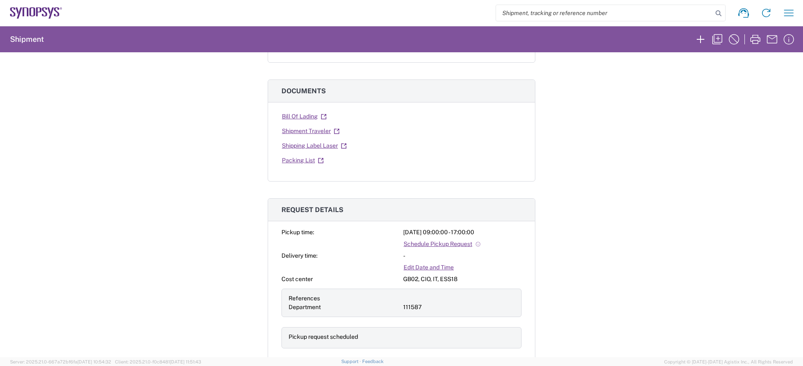
scroll to position [0, 0]
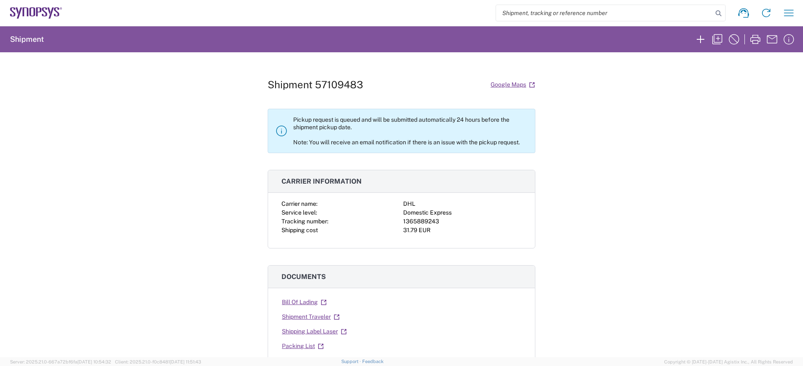
click at [33, 18] on icon at bounding box center [36, 13] width 52 height 12
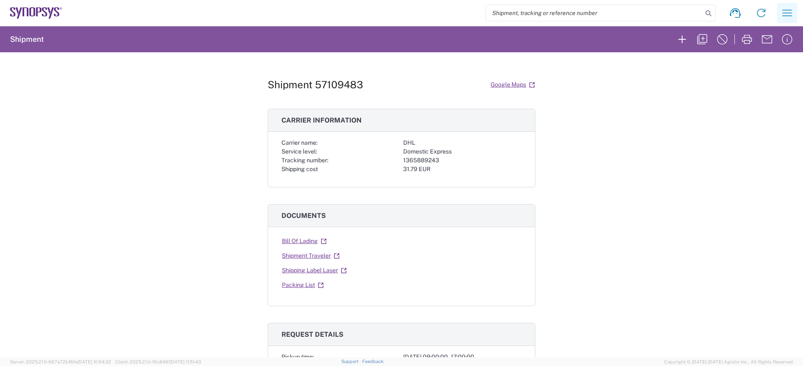
click at [790, 15] on icon "button" at bounding box center [788, 13] width 10 height 6
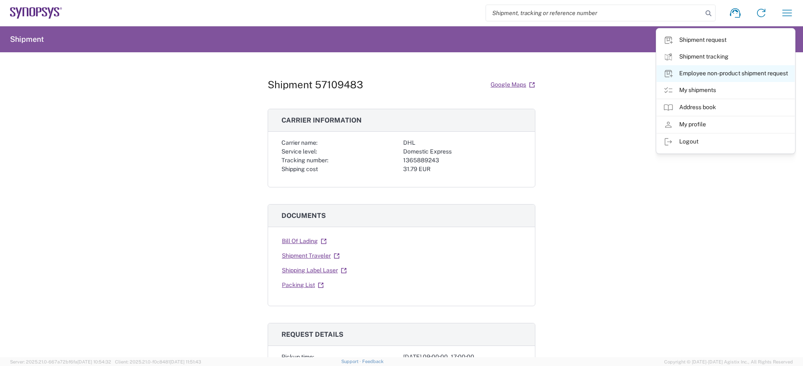
click at [733, 79] on link "Employee non-product shipment request" at bounding box center [726, 73] width 138 height 17
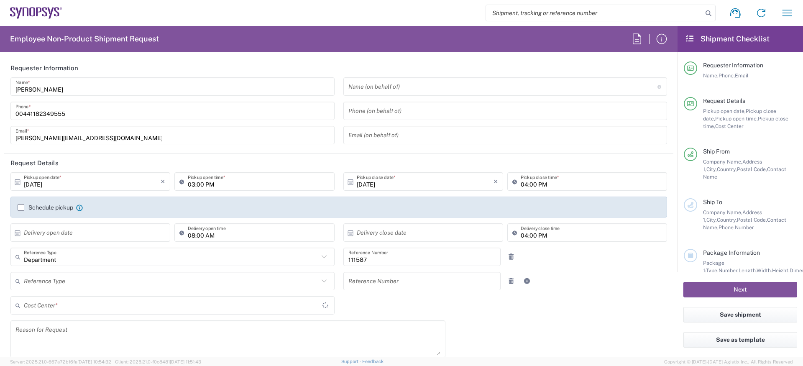
type input "GB02, CIO, IT, ESS18 111587"
type input "[GEOGRAPHIC_DATA]"
click at [35, 205] on label "Schedule pickup" at bounding box center [46, 207] width 56 height 7
click at [21, 208] on input "Schedule pickup" at bounding box center [21, 208] width 0 height 0
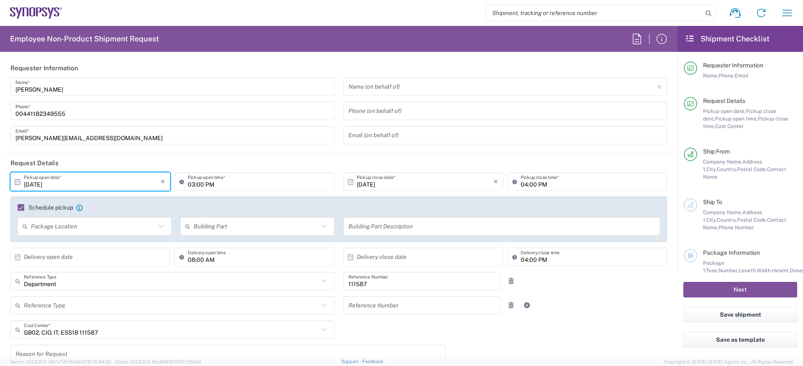
click at [65, 184] on input "[DATE]" at bounding box center [92, 181] width 137 height 15
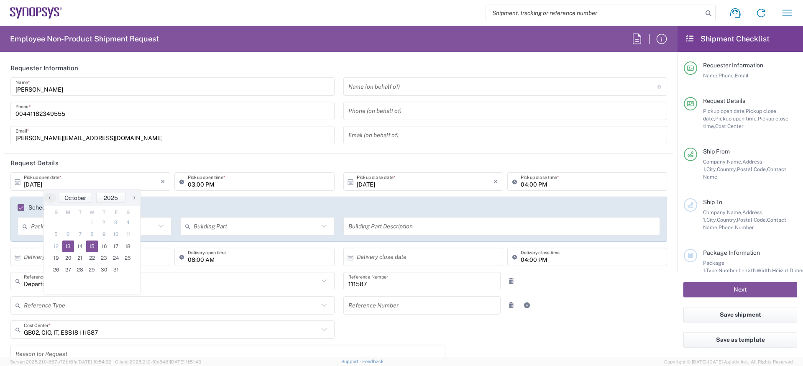
click at [94, 247] on span "15" at bounding box center [92, 247] width 12 height 12
type input "[DATE]"
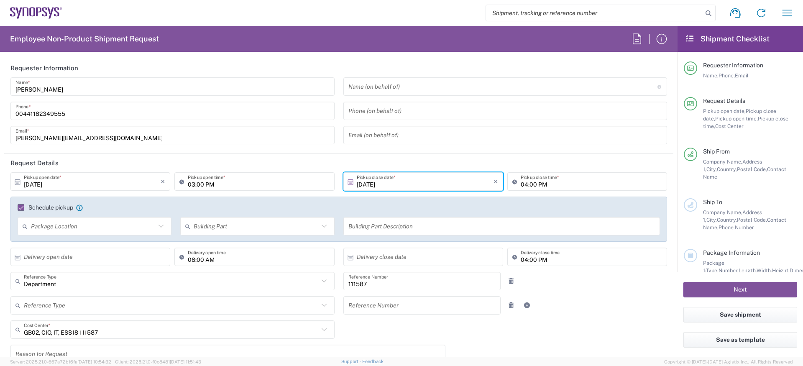
click at [244, 187] on input "03:00 PM" at bounding box center [258, 181] width 141 height 15
click at [192, 187] on input "09:00 AM" at bounding box center [258, 181] width 141 height 15
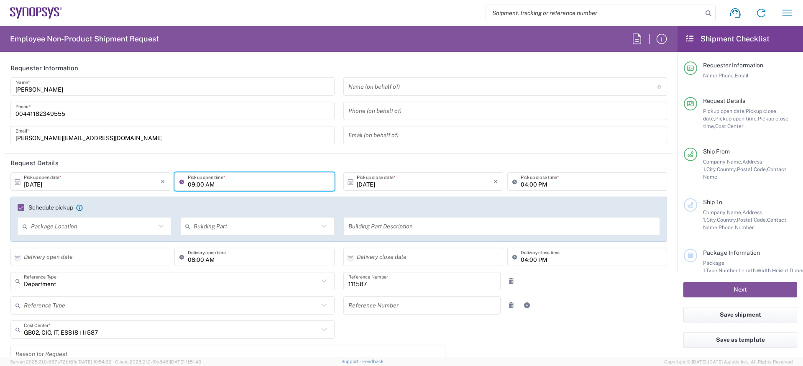
click at [192, 187] on input "09:00 AM" at bounding box center [258, 181] width 141 height 15
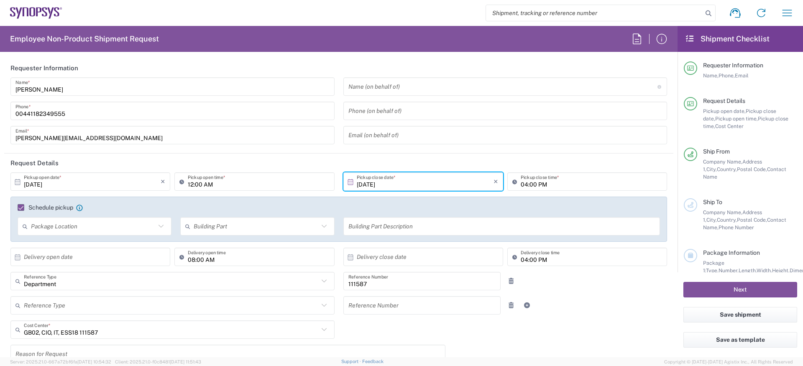
click at [210, 180] on input "12:00 AM" at bounding box center [258, 181] width 141 height 15
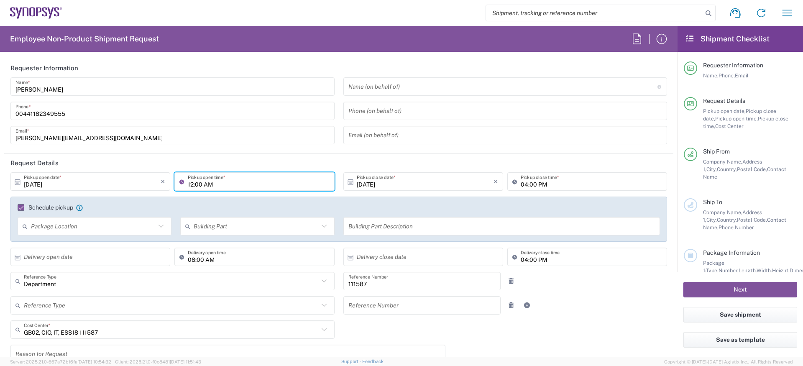
click at [210, 180] on input "12:00 AM" at bounding box center [258, 181] width 141 height 15
click at [209, 183] on input "12:00 AM" at bounding box center [258, 181] width 141 height 15
type input "12:00 PM"
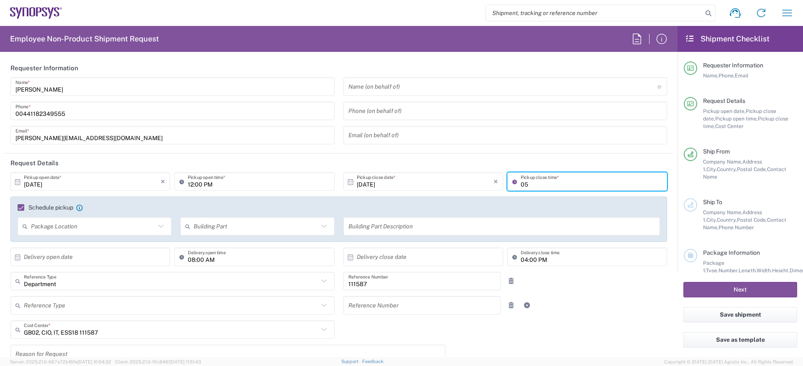
type input "0"
type input "05:00 PM"
click at [356, 159] on header "Request Details" at bounding box center [338, 163] width 669 height 19
click at [362, 95] on div "Name (on behalf of) Expedite requests must include authorized approver as "on b…" at bounding box center [505, 86] width 324 height 18
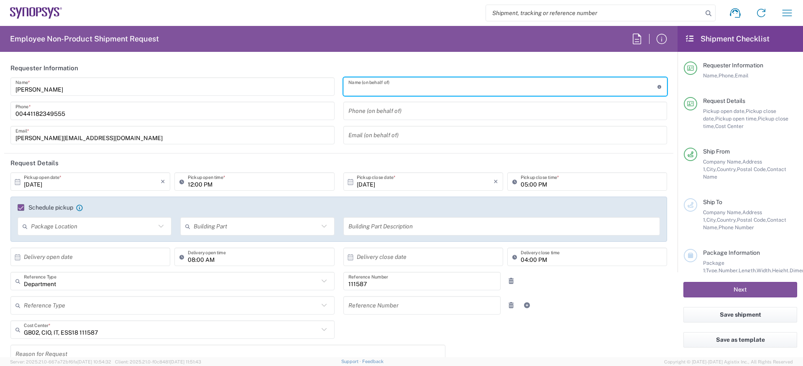
paste input "[PERSON_NAME]"
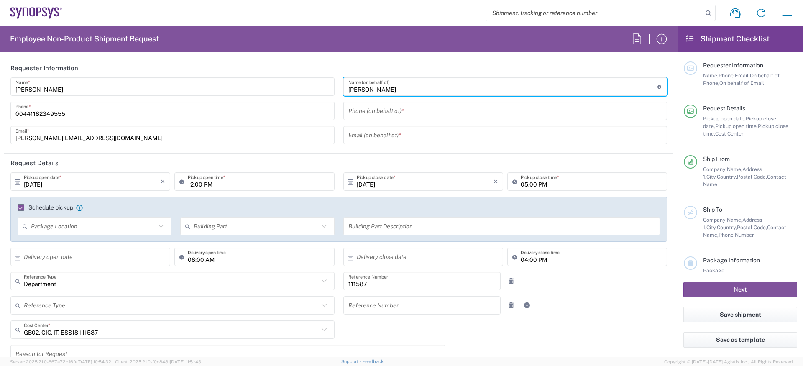
type input "[PERSON_NAME]"
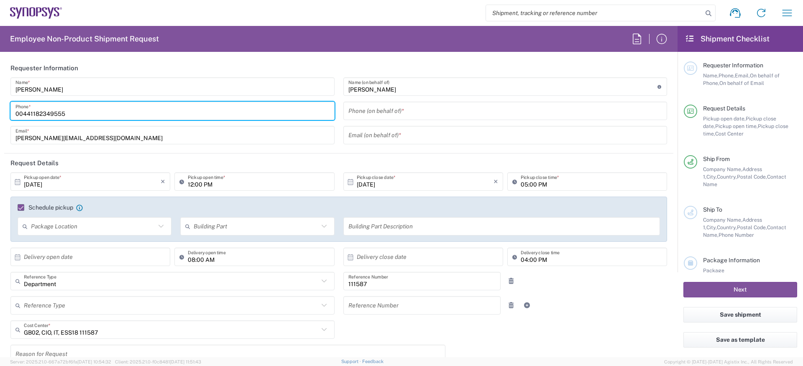
drag, startPoint x: 120, startPoint y: 114, endPoint x: 0, endPoint y: 103, distance: 120.5
click at [0, 103] on form "Requester Information [PERSON_NAME] Name * [PHONE_NUMBER] Phone * [PERSON_NAME]…" at bounding box center [339, 208] width 678 height 299
click at [420, 104] on input "tel" at bounding box center [506, 111] width 314 height 15
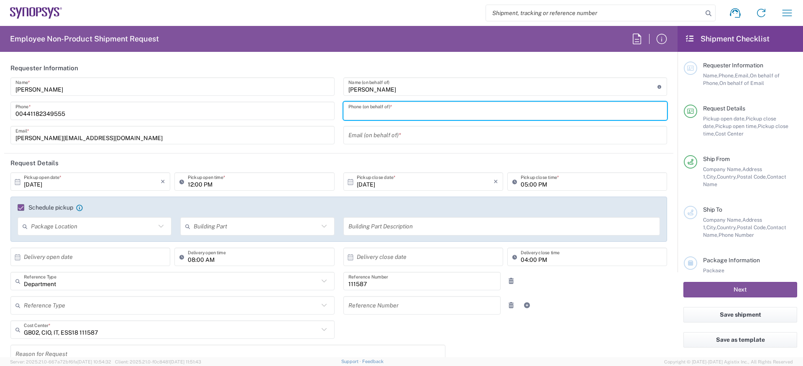
paste input "00441182349555"
type input "00441182349555"
click at [380, 136] on input "text" at bounding box center [506, 135] width 314 height 15
paste input "[EMAIL_ADDRESS][DOMAIN_NAME]"
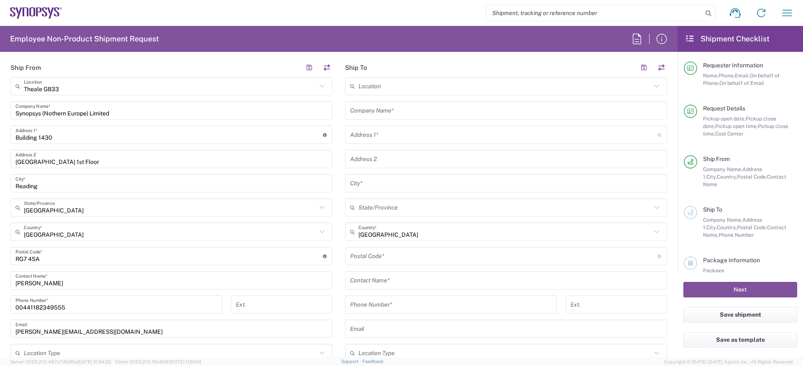
scroll to position [402, 0]
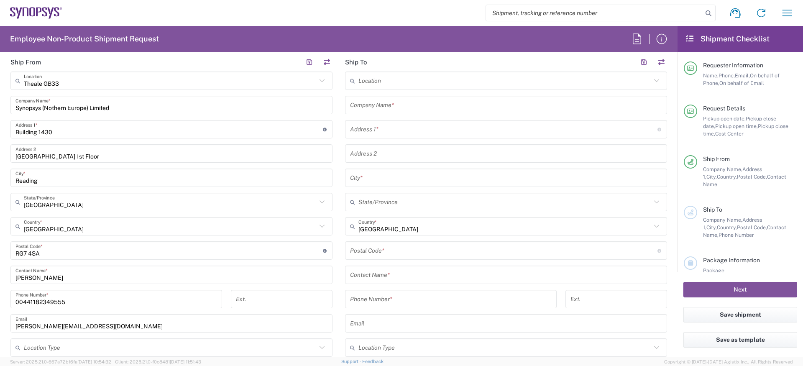
type input "[EMAIL_ADDRESS][DOMAIN_NAME]"
click at [122, 77] on input "text" at bounding box center [170, 81] width 293 height 15
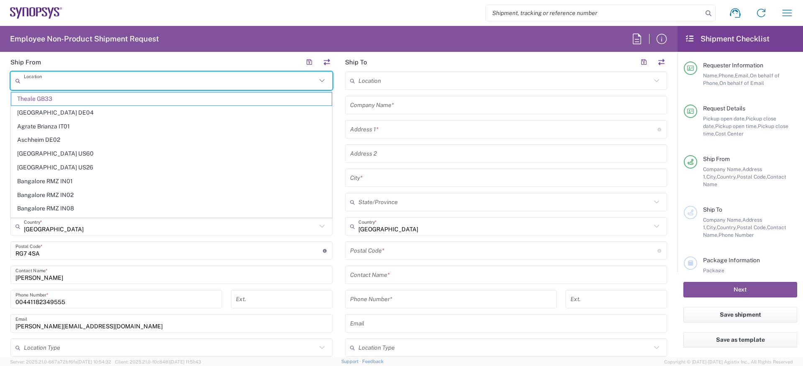
click at [122, 77] on input "text" at bounding box center [170, 81] width 293 height 15
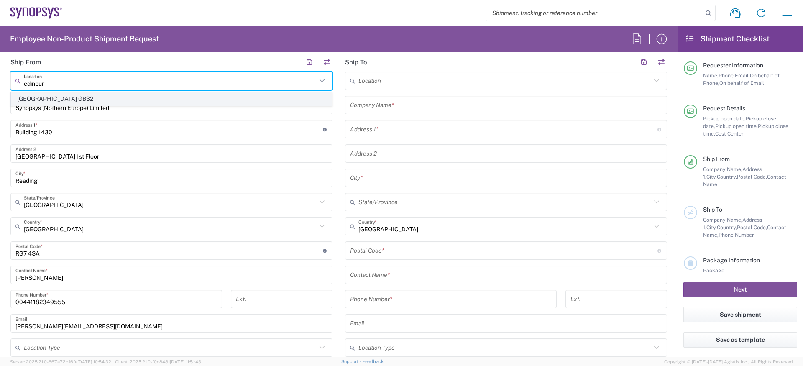
click at [113, 94] on span "[GEOGRAPHIC_DATA] GB32" at bounding box center [171, 98] width 320 height 13
type input "[GEOGRAPHIC_DATA] GB32"
type input "Synopsys (Nothern Europe) Limited c/o WeWork"
type input "[STREET_ADDRESS][PERSON_NAME]"
type input "[GEOGRAPHIC_DATA]"
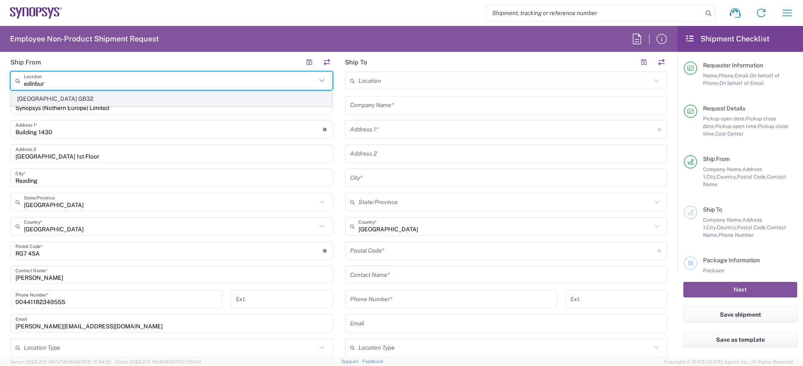
type input "EH2 3BU"
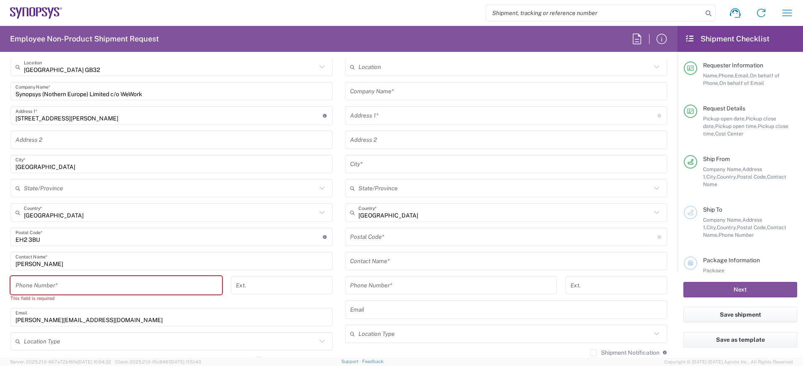
click at [76, 288] on input "tel" at bounding box center [116, 285] width 202 height 15
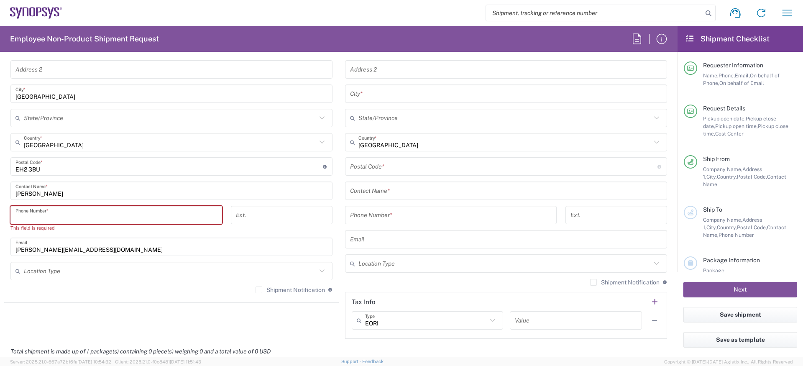
scroll to position [0, 0]
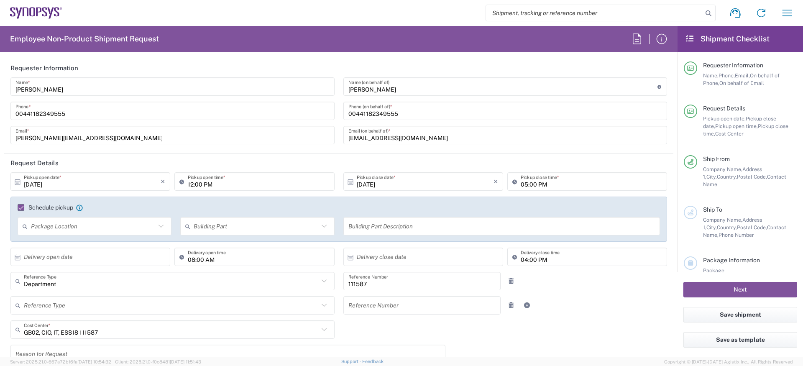
click at [58, 114] on input "00441182349555" at bounding box center [172, 111] width 314 height 15
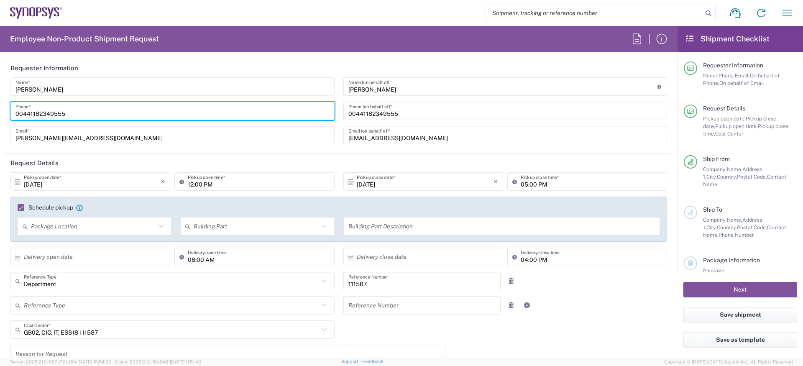
click at [58, 114] on input "00441182349555" at bounding box center [172, 111] width 314 height 15
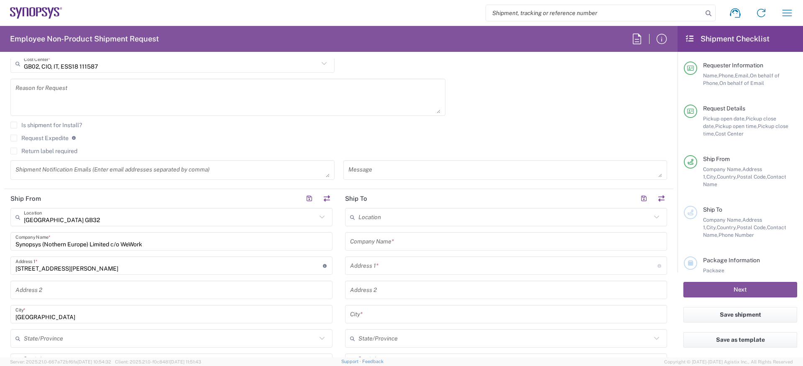
scroll to position [532, 0]
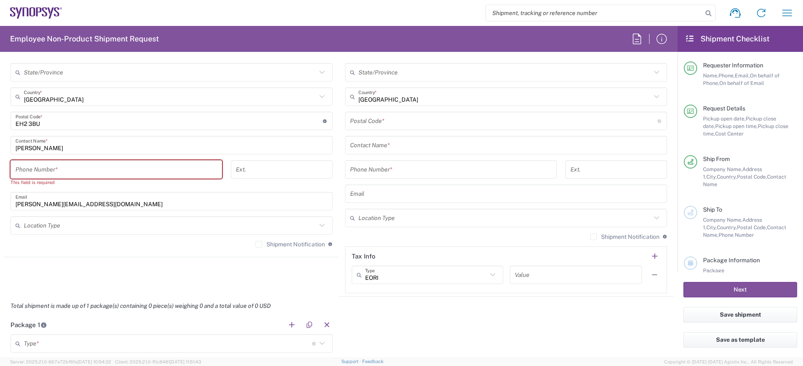
click at [82, 175] on input "tel" at bounding box center [116, 169] width 202 height 15
paste input "00441182349555"
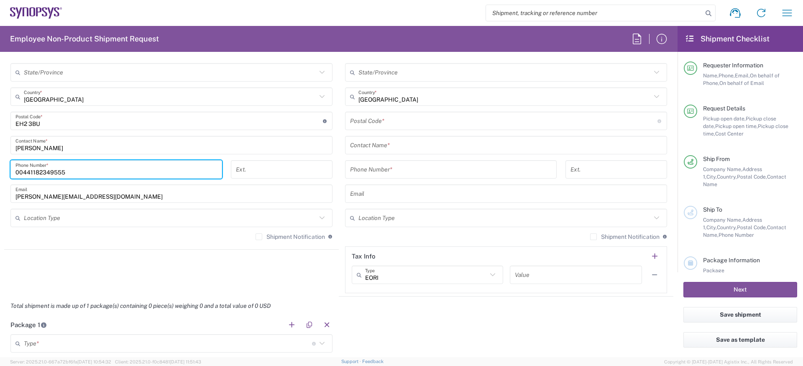
type input "00441182349555"
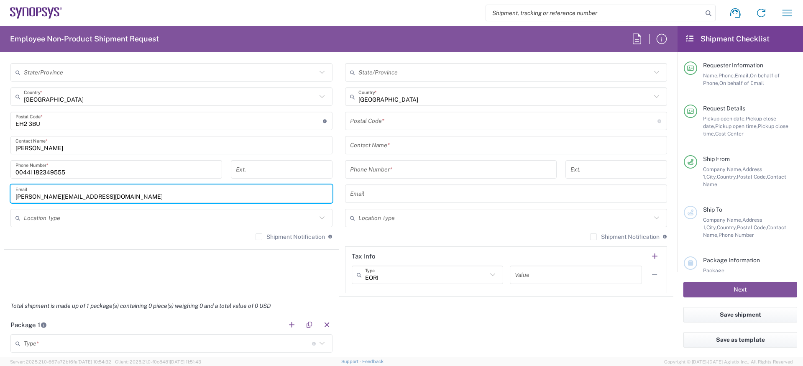
click at [84, 194] on input "[PERSON_NAME][EMAIL_ADDRESS][DOMAIN_NAME]" at bounding box center [171, 194] width 312 height 15
click at [102, 145] on input "[PERSON_NAME]" at bounding box center [171, 145] width 312 height 15
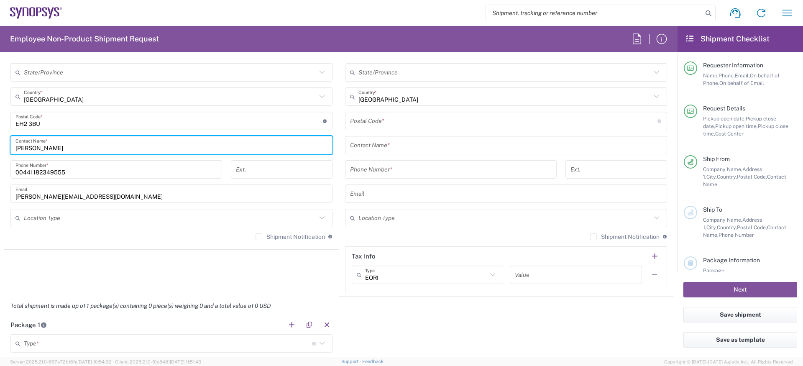
click at [102, 145] on input "[PERSON_NAME]" at bounding box center [171, 145] width 312 height 15
paste input "[PERSON_NAME]"
type input "[PERSON_NAME]"
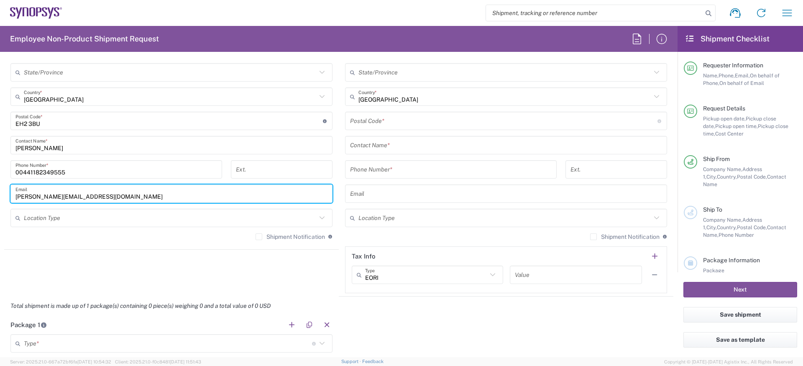
click at [49, 200] on input "[PERSON_NAME][EMAIL_ADDRESS][DOMAIN_NAME]" at bounding box center [171, 194] width 312 height 15
paste input "haorany"
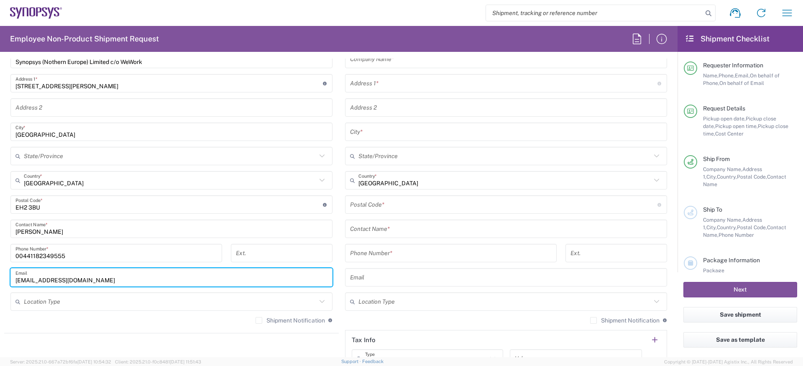
scroll to position [345, 0]
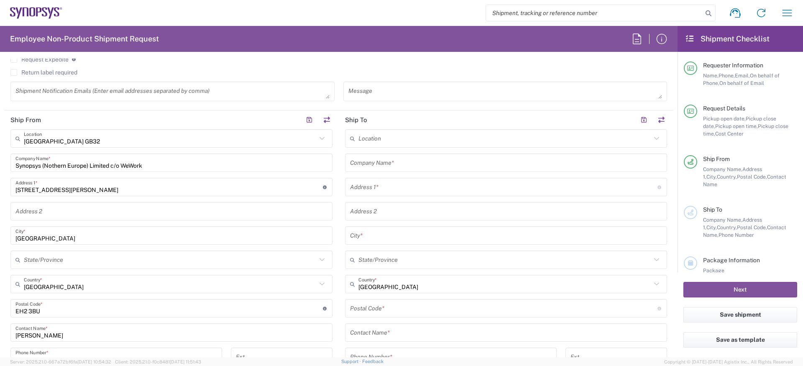
type input "[EMAIL_ADDRESS][DOMAIN_NAME]"
click at [378, 139] on input "text" at bounding box center [505, 138] width 293 height 15
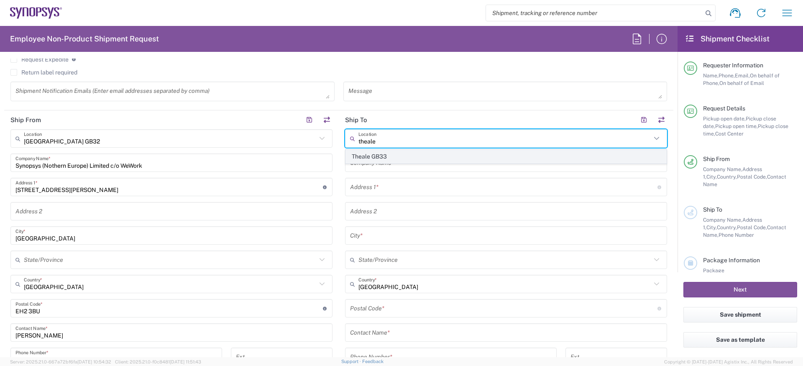
click at [378, 151] on span "Theale GB33" at bounding box center [506, 156] width 320 height 13
type input "Theale GB33"
type input "Synopsys (Nothern Europe) Limited"
type input "Building 1430"
type input "[GEOGRAPHIC_DATA] 1st Floor"
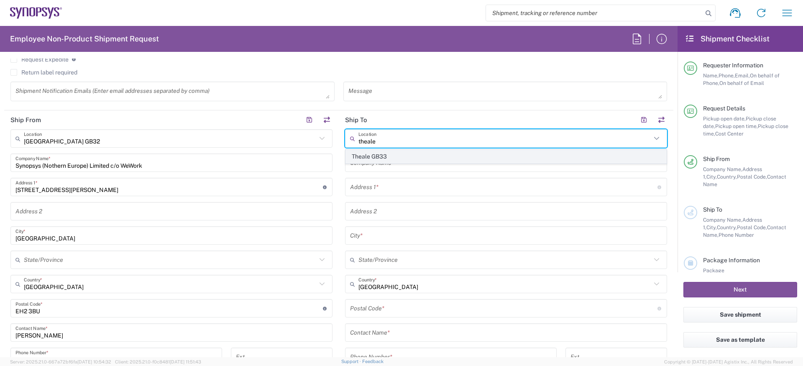
type input "Reading"
type input "[GEOGRAPHIC_DATA]"
type input "RG7 4SA"
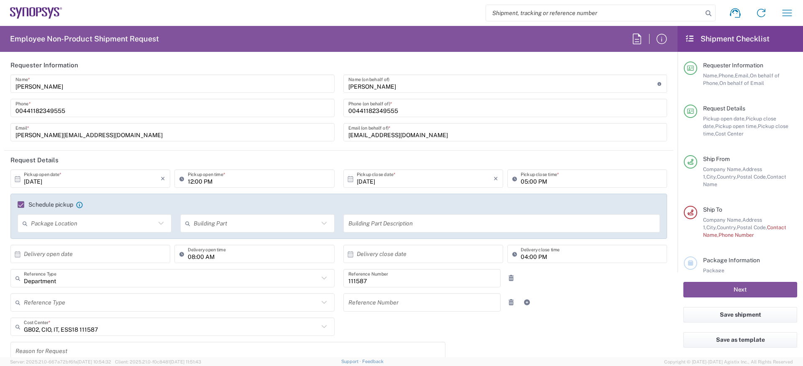
scroll to position [0, 0]
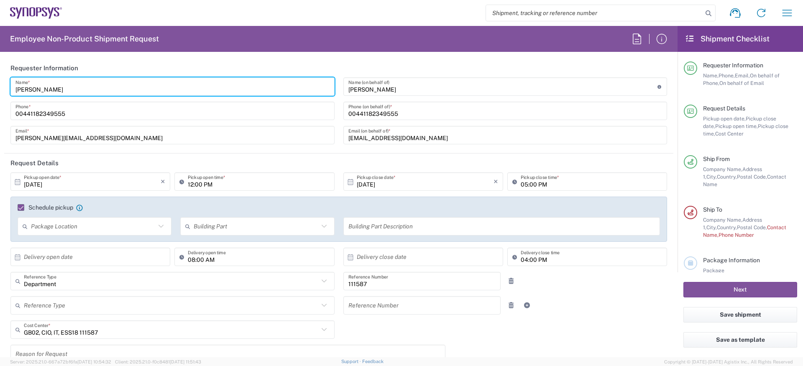
click at [50, 87] on input "[PERSON_NAME]" at bounding box center [172, 86] width 314 height 15
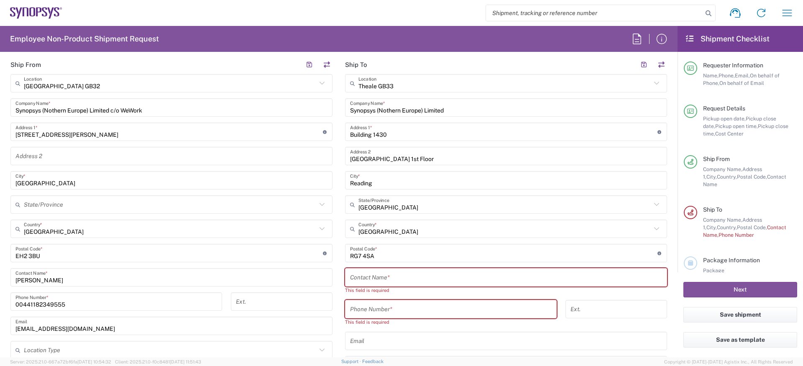
scroll to position [405, 0]
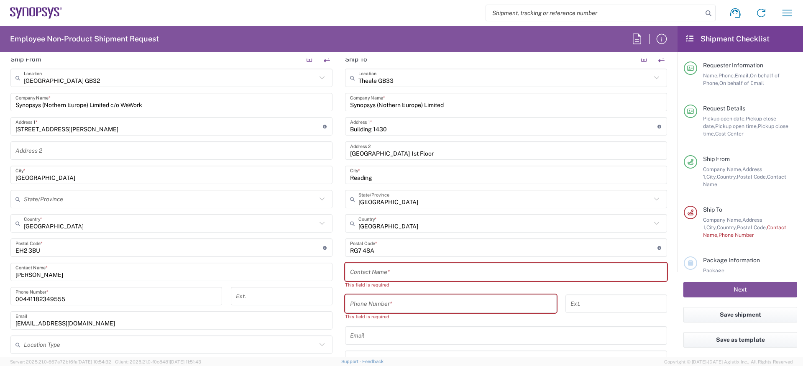
click at [382, 278] on input "text" at bounding box center [506, 272] width 312 height 15
paste input "[PERSON_NAME]"
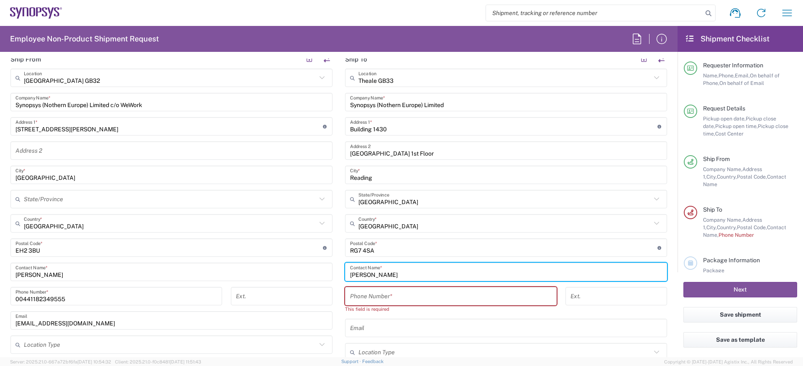
type input "[PERSON_NAME]"
click at [59, 297] on input "00441182349555" at bounding box center [116, 296] width 202 height 15
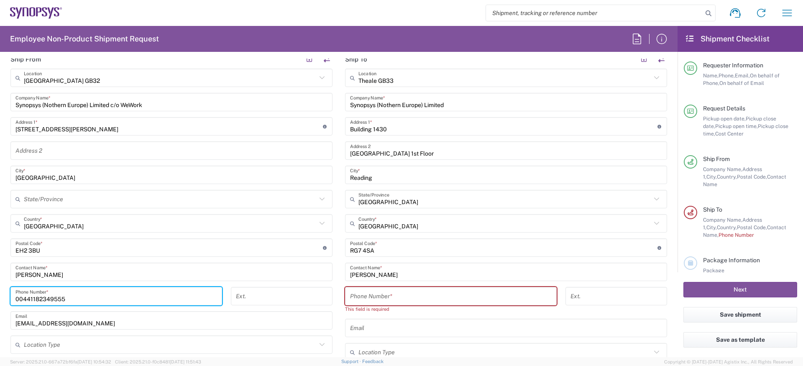
click at [59, 297] on input "00441182349555" at bounding box center [116, 296] width 202 height 15
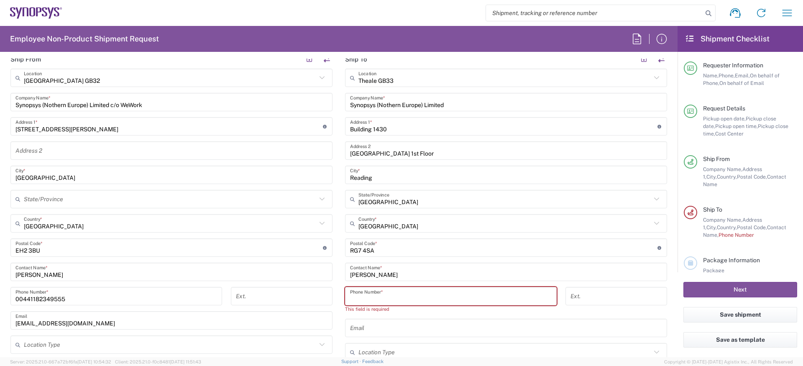
click at [407, 292] on input "tel" at bounding box center [451, 296] width 202 height 15
paste input "00441182349555"
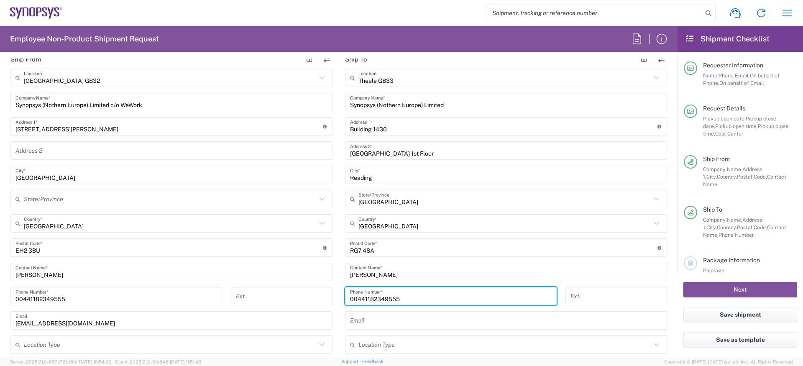
type input "00441182349555"
click at [110, 196] on input "text" at bounding box center [170, 199] width 293 height 15
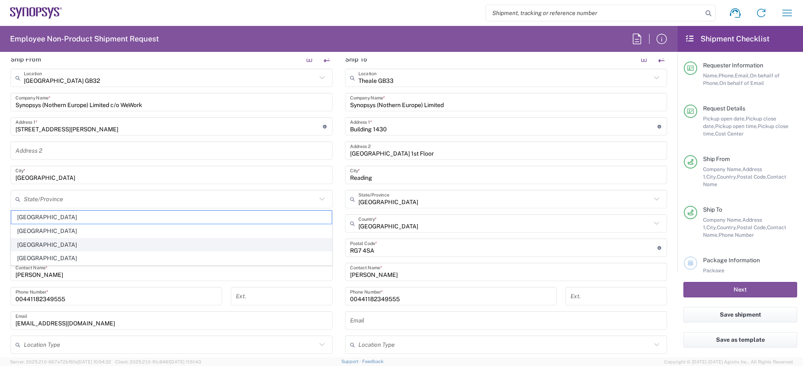
click at [82, 239] on span "[GEOGRAPHIC_DATA]" at bounding box center [171, 244] width 320 height 13
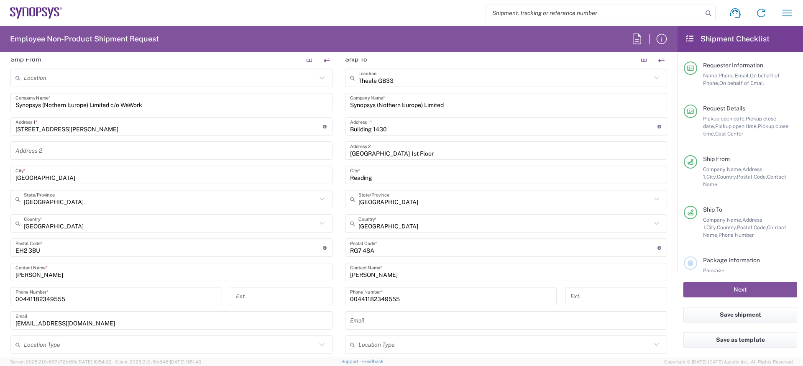
type input "[GEOGRAPHIC_DATA]"
click at [65, 205] on input "[GEOGRAPHIC_DATA]" at bounding box center [170, 199] width 293 height 15
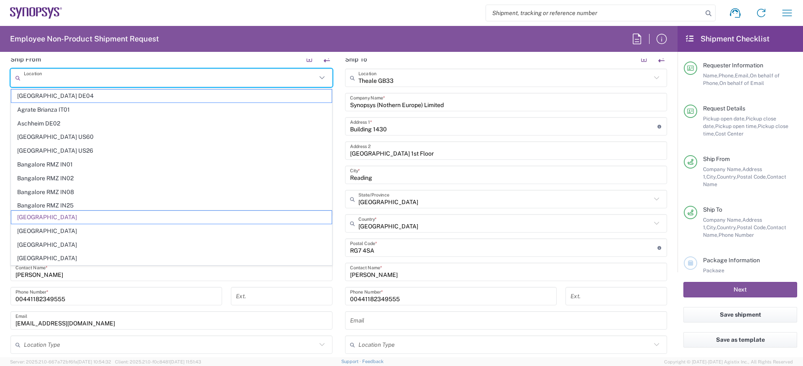
click at [74, 80] on input "text" at bounding box center [170, 78] width 293 height 15
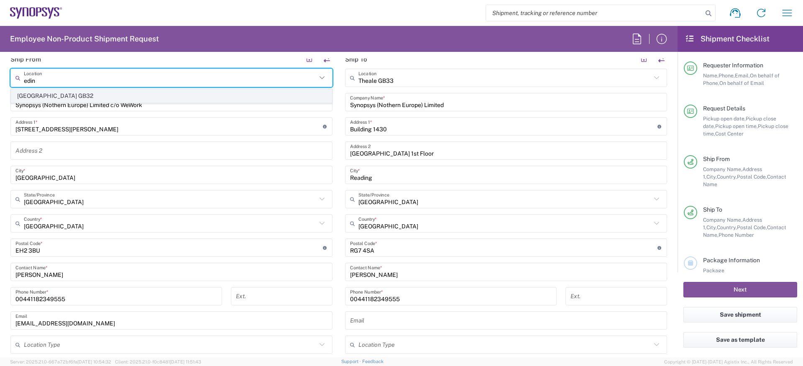
click at [69, 99] on span "[GEOGRAPHIC_DATA] GB32" at bounding box center [171, 96] width 320 height 13
type input "[GEOGRAPHIC_DATA] GB32"
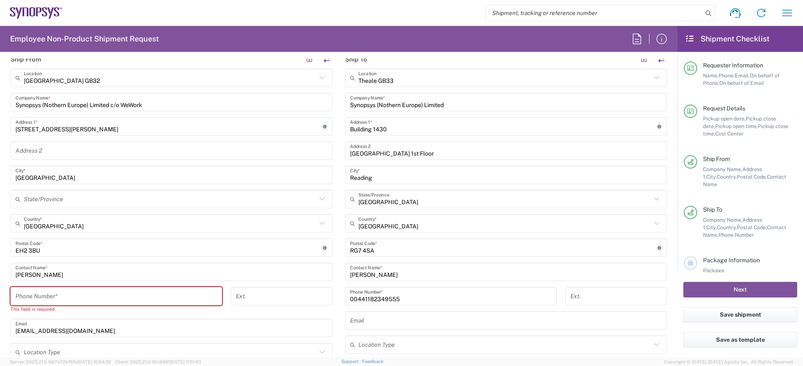
click at [382, 295] on input "00441182349555" at bounding box center [451, 296] width 202 height 15
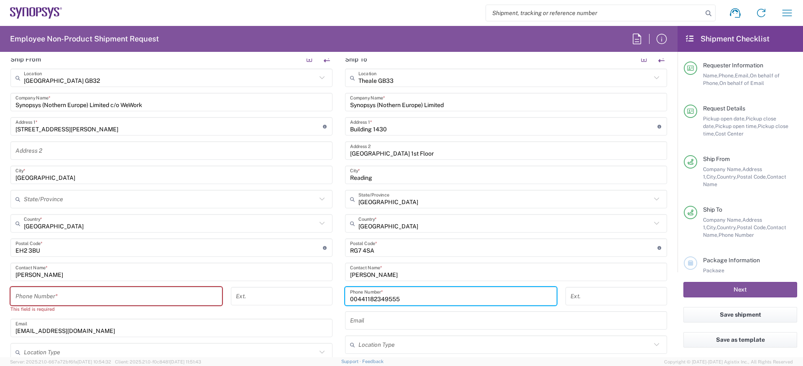
click at [382, 295] on input "00441182349555" at bounding box center [451, 296] width 202 height 15
click at [146, 295] on input "tel" at bounding box center [116, 296] width 202 height 15
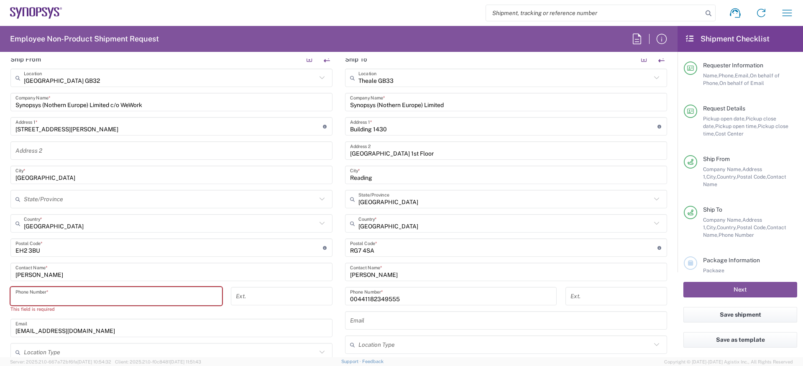
paste input "00441182349555"
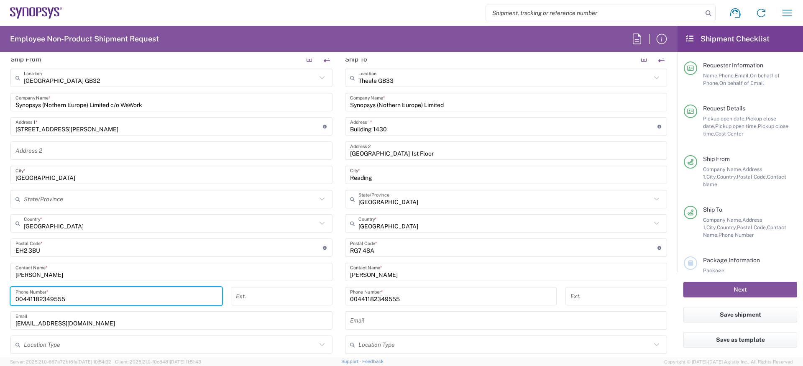
type input "00441182349555"
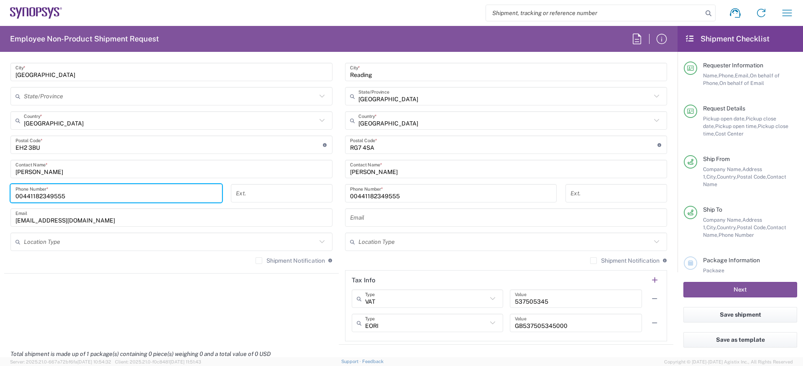
scroll to position [508, 0]
click at [366, 219] on input "text" at bounding box center [506, 218] width 312 height 15
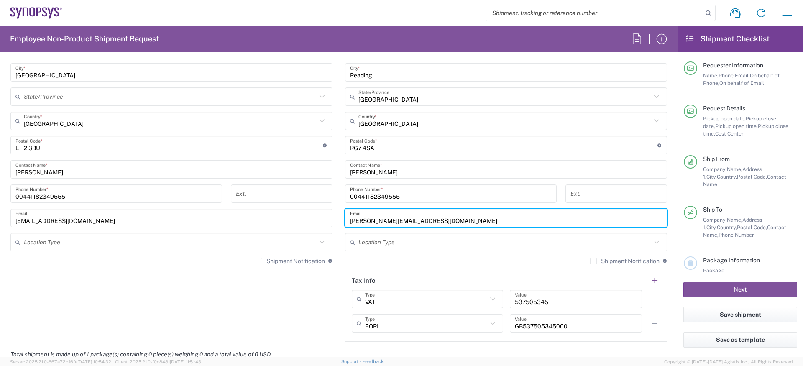
type input "[PERSON_NAME][EMAIL_ADDRESS][DOMAIN_NAME]"
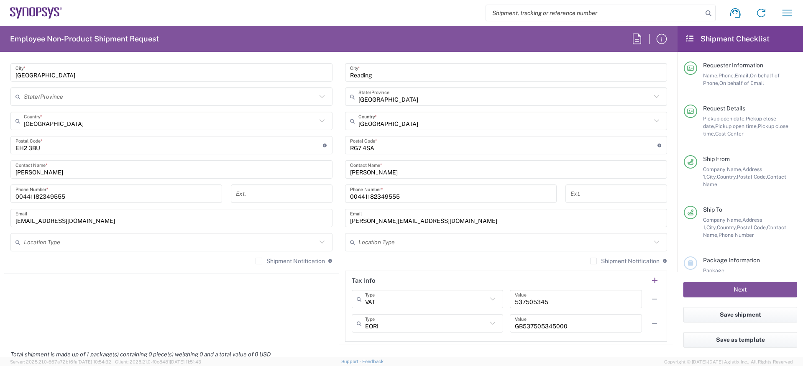
click at [341, 162] on main "Theale GB33 Location Theale GB33 [GEOGRAPHIC_DATA] DE04 Agrate Brianza IT01 [GE…" at bounding box center [506, 154] width 335 height 376
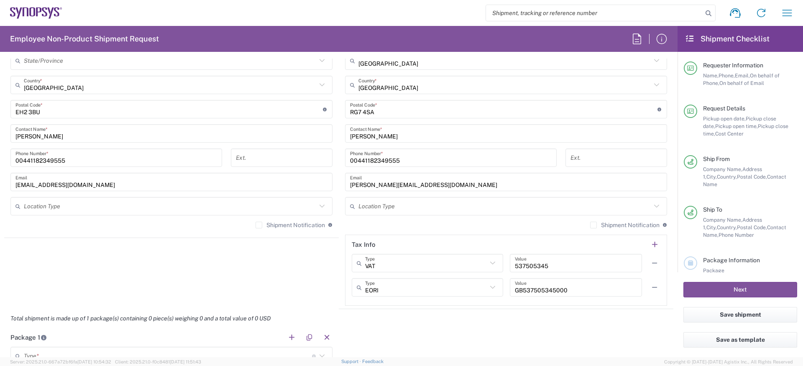
scroll to position [724, 0]
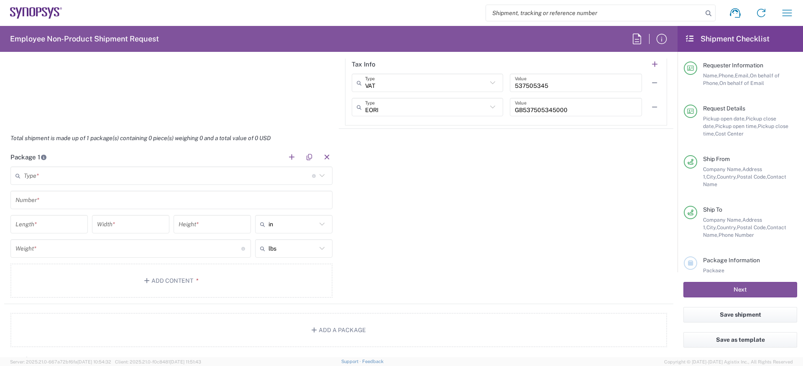
click at [185, 180] on input "text" at bounding box center [168, 176] width 288 height 15
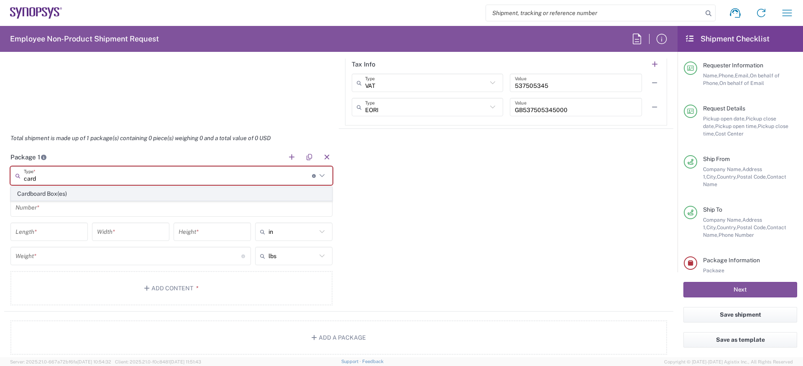
click at [156, 194] on span "Cardboard Box(es)" at bounding box center [171, 193] width 320 height 13
type input "Cardboard Box(es)"
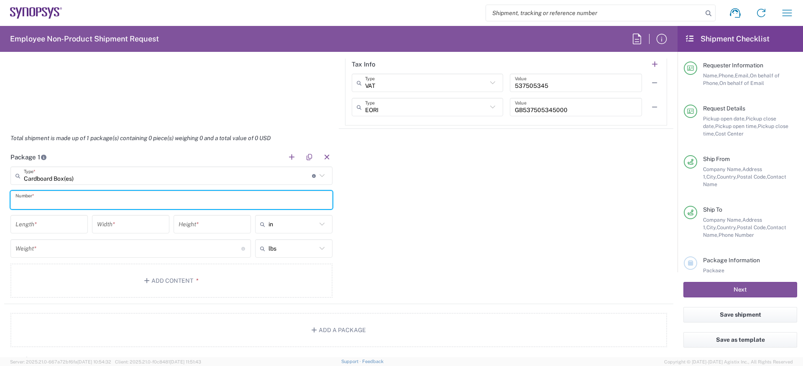
click at [143, 197] on input "text" at bounding box center [171, 200] width 312 height 15
type input "1"
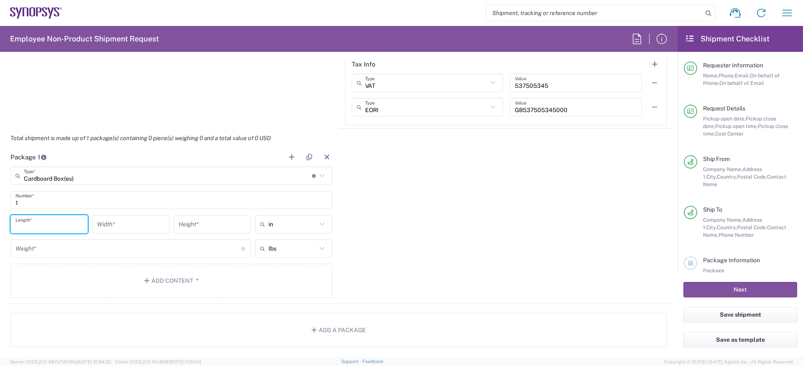
click at [71, 231] on input "number" at bounding box center [48, 224] width 67 height 15
click at [287, 215] on div "in" at bounding box center [293, 224] width 77 height 18
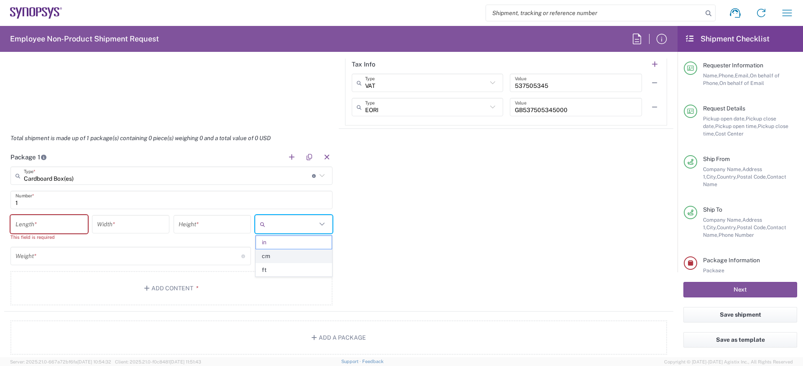
click at [272, 250] on span "cm" at bounding box center [294, 256] width 76 height 13
type input "cm"
click at [63, 220] on input "number" at bounding box center [48, 224] width 67 height 15
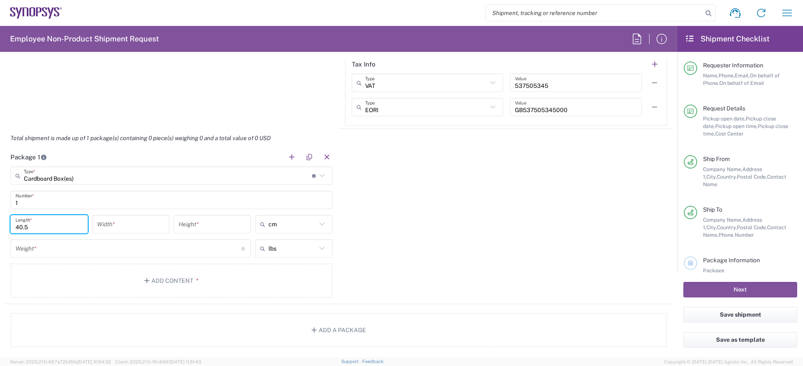
type input "40.5"
type input "37"
type input "9.5"
click at [287, 245] on input "text" at bounding box center [293, 248] width 48 height 13
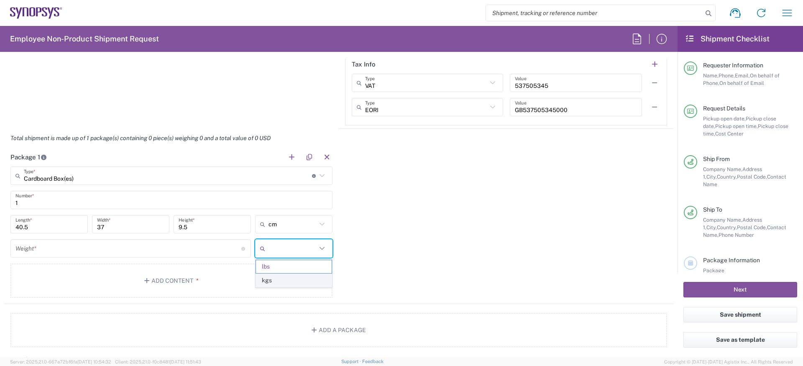
click at [283, 276] on span "kgs" at bounding box center [294, 280] width 76 height 13
type input "kgs"
click at [197, 250] on input "number" at bounding box center [128, 248] width 226 height 15
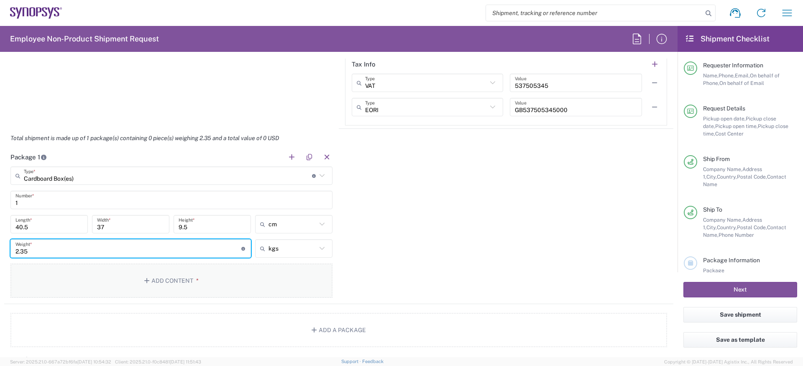
type input "2.35"
click at [205, 276] on button "Add Content *" at bounding box center [171, 281] width 322 height 34
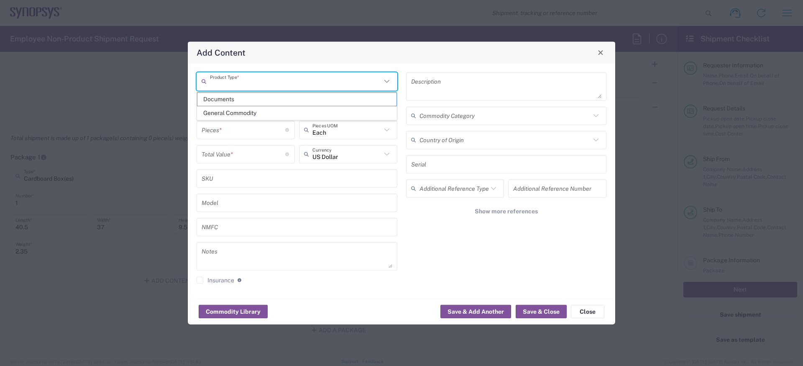
click at [315, 82] on input "text" at bounding box center [296, 81] width 172 height 15
click at [292, 110] on span "General Commodity" at bounding box center [296, 113] width 199 height 13
type input "General Commodity"
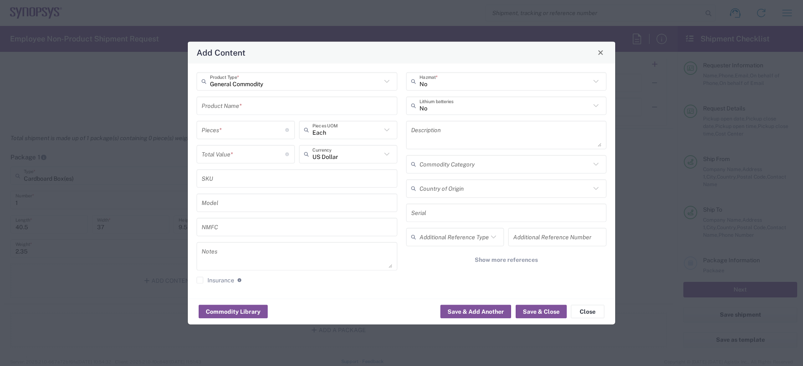
click at [290, 105] on input "text" at bounding box center [297, 105] width 191 height 15
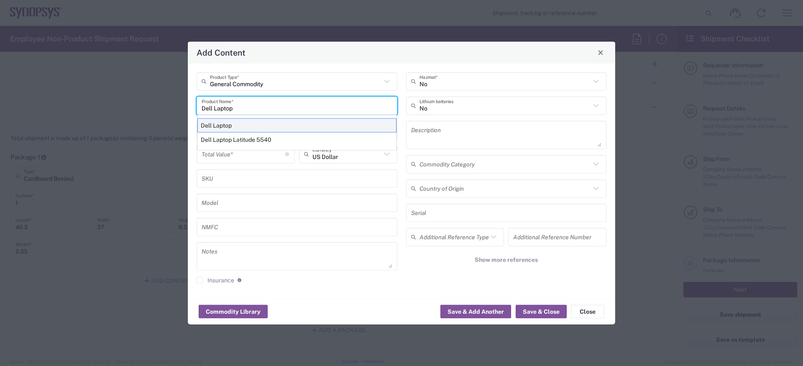
type input "Dell Laptop"
click at [276, 123] on div "Dell Laptop" at bounding box center [296, 125] width 199 height 14
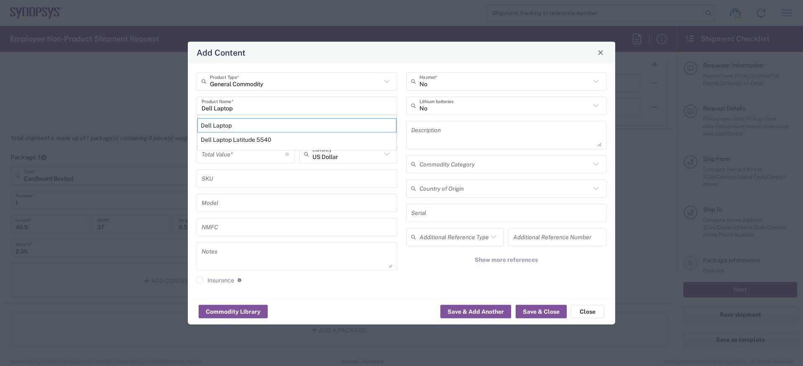
type textarea "Dell Laptop"
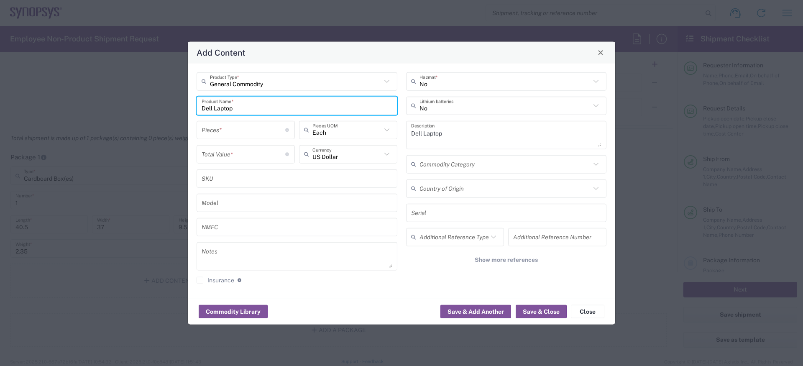
click at [256, 127] on input "number" at bounding box center [244, 130] width 84 height 15
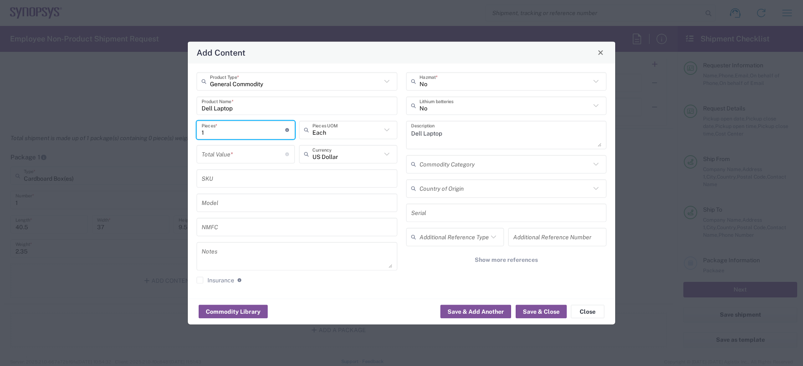
type input "1"
click at [346, 152] on input "text" at bounding box center [347, 154] width 69 height 15
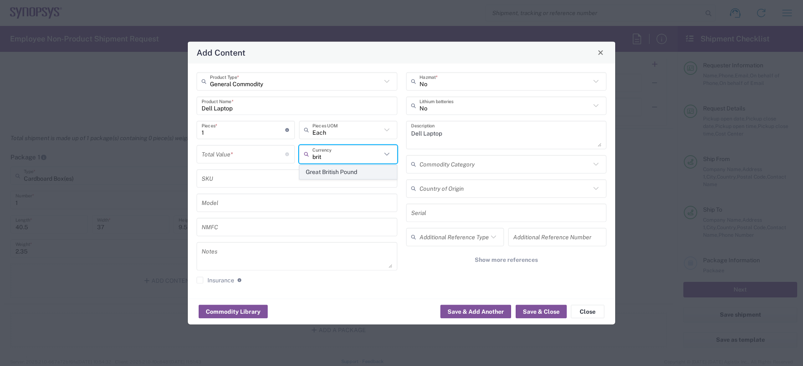
click at [336, 167] on span "Great British Pound" at bounding box center [348, 172] width 97 height 13
type input "Great British Pound"
click at [251, 149] on input "number" at bounding box center [244, 154] width 84 height 15
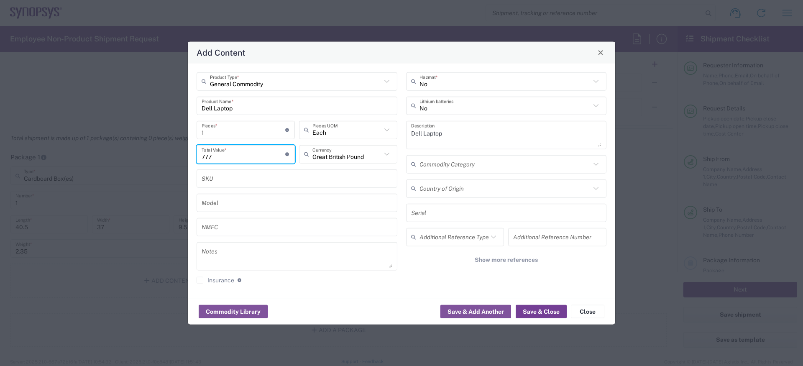
type input "777"
click at [560, 310] on button "Save & Close" at bounding box center [541, 311] width 51 height 13
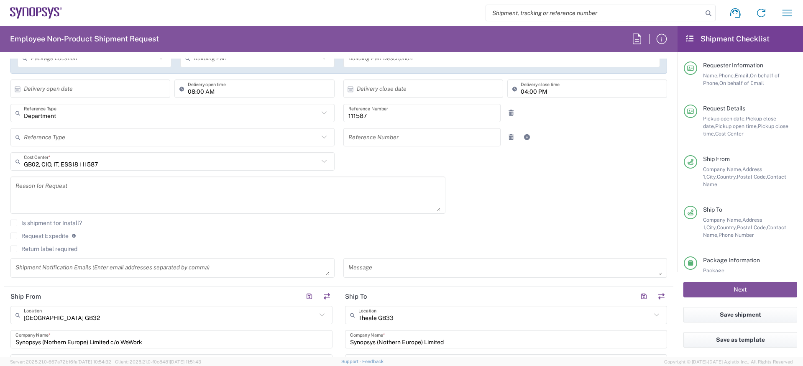
scroll to position [0, 0]
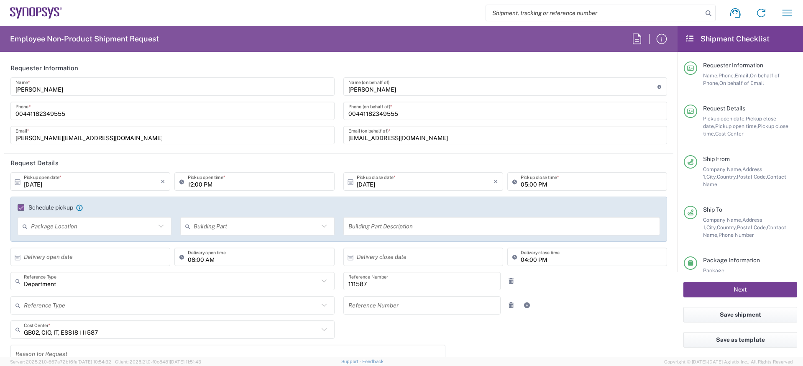
click at [712, 284] on button "Next" at bounding box center [741, 289] width 114 height 15
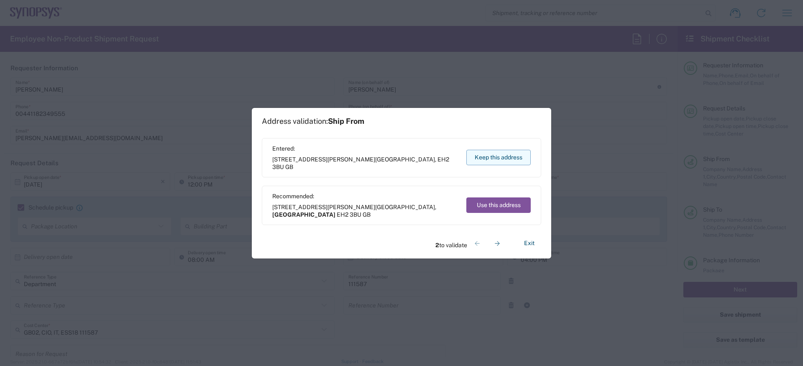
click at [507, 154] on button "Keep this address" at bounding box center [499, 157] width 64 height 15
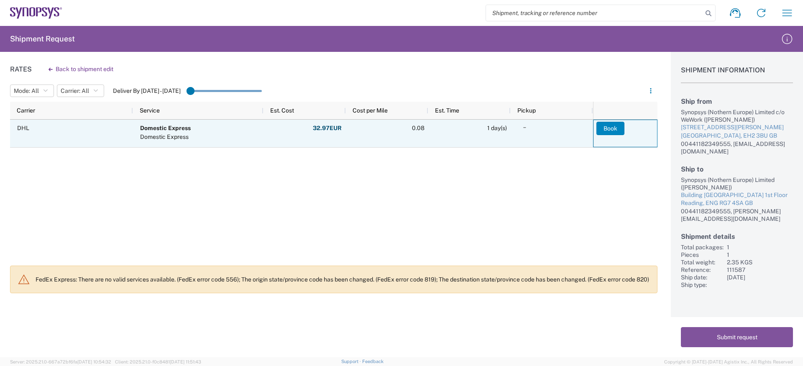
click at [605, 129] on button "Book" at bounding box center [611, 128] width 28 height 13
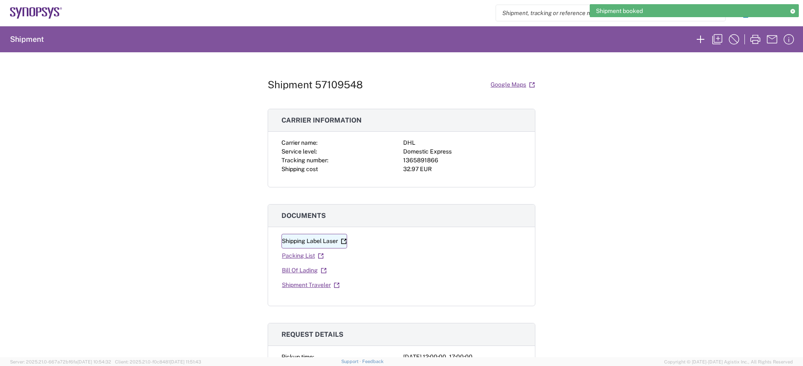
click at [305, 243] on link "Shipping Label Laser" at bounding box center [315, 241] width 66 height 15
